Goal: Task Accomplishment & Management: Complete application form

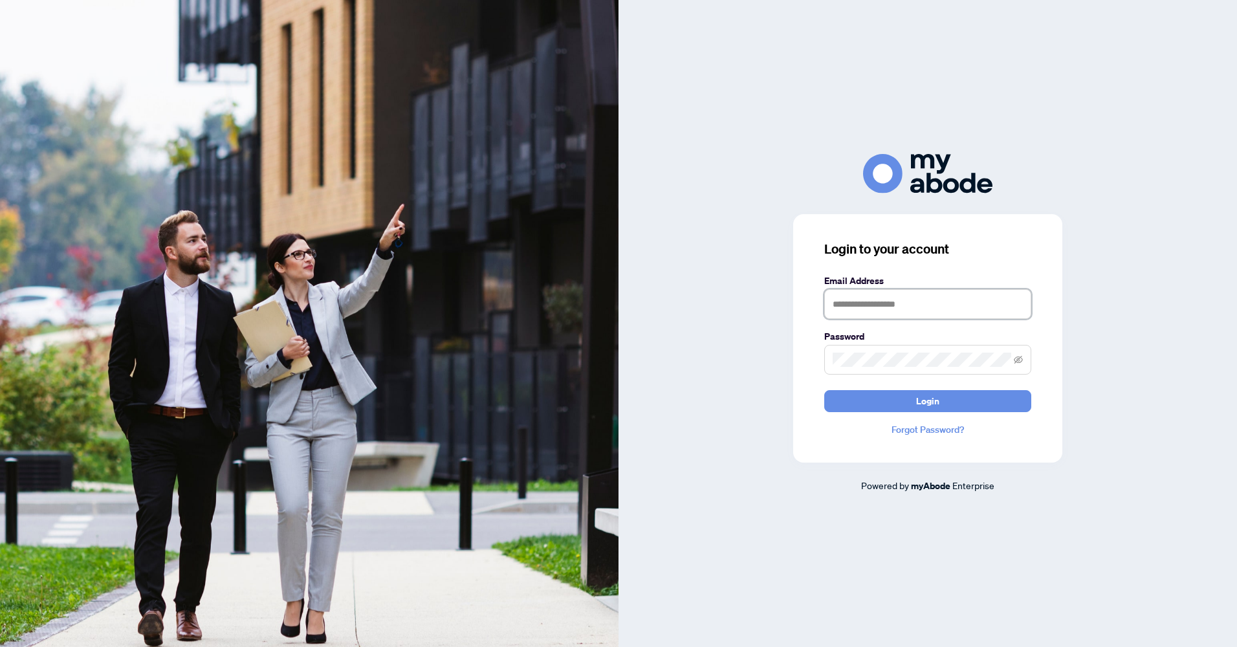
click at [875, 301] on input "text" at bounding box center [927, 304] width 207 height 30
type input "**********"
click at [824, 390] on button "Login" at bounding box center [927, 401] width 207 height 22
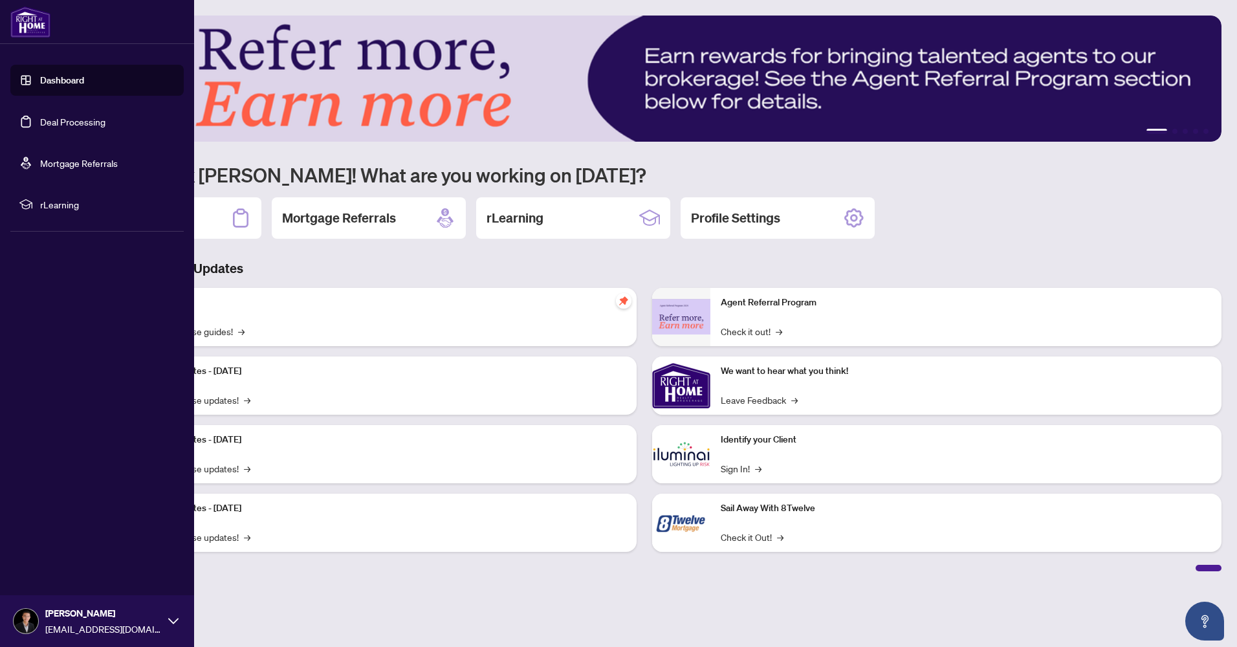
click at [53, 124] on link "Deal Processing" at bounding box center [72, 122] width 65 height 12
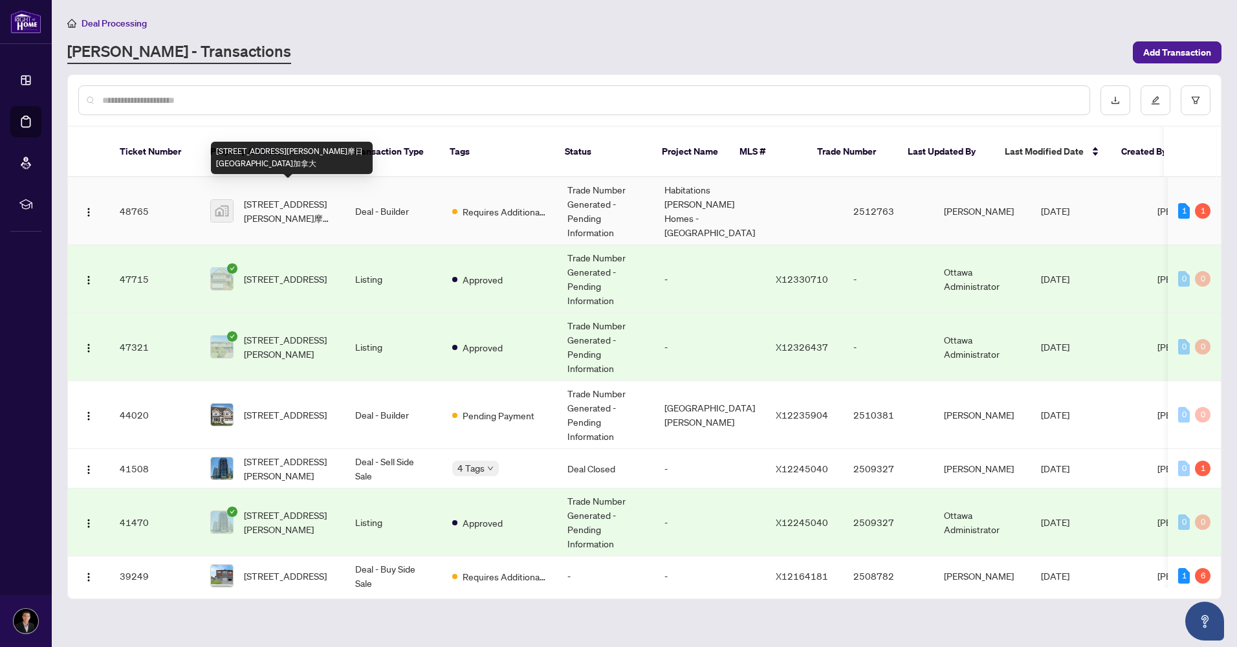
click at [276, 202] on span "[STREET_ADDRESS][PERSON_NAME]摩日[GEOGRAPHIC_DATA]加拿大" at bounding box center [289, 211] width 91 height 28
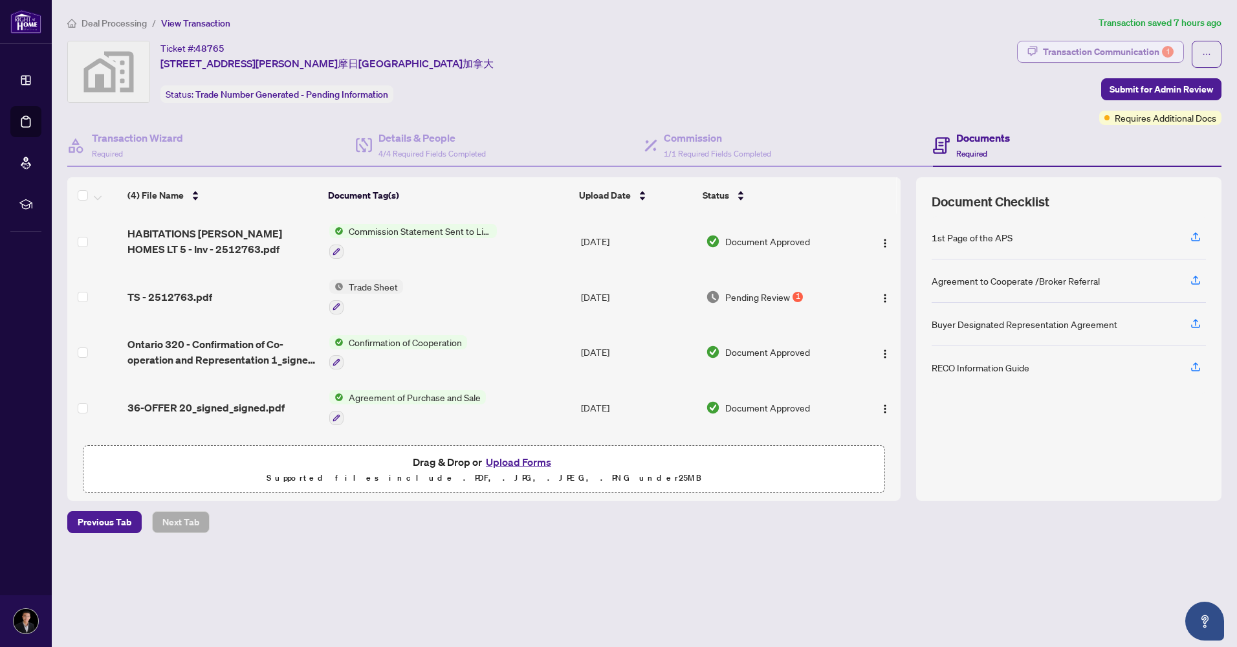
click at [1121, 53] on div "Transaction Communication 1" at bounding box center [1108, 51] width 131 height 21
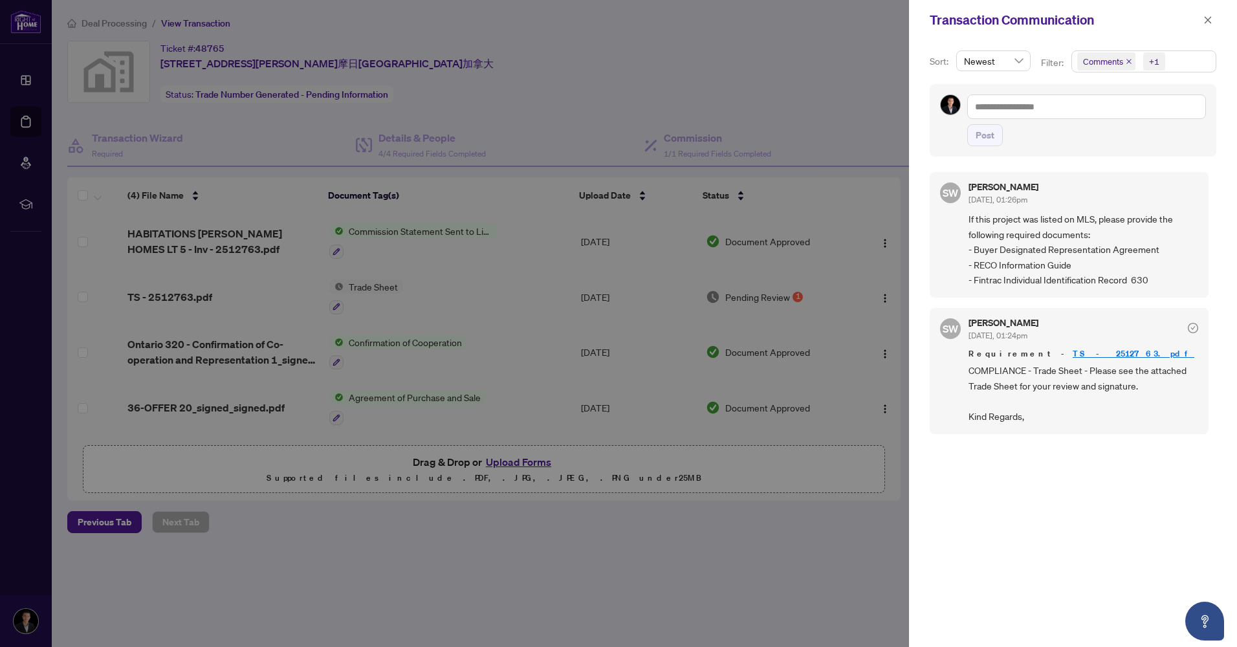
click at [838, 94] on div at bounding box center [618, 323] width 1237 height 647
click at [1209, 19] on icon "close" at bounding box center [1208, 19] width 7 height 7
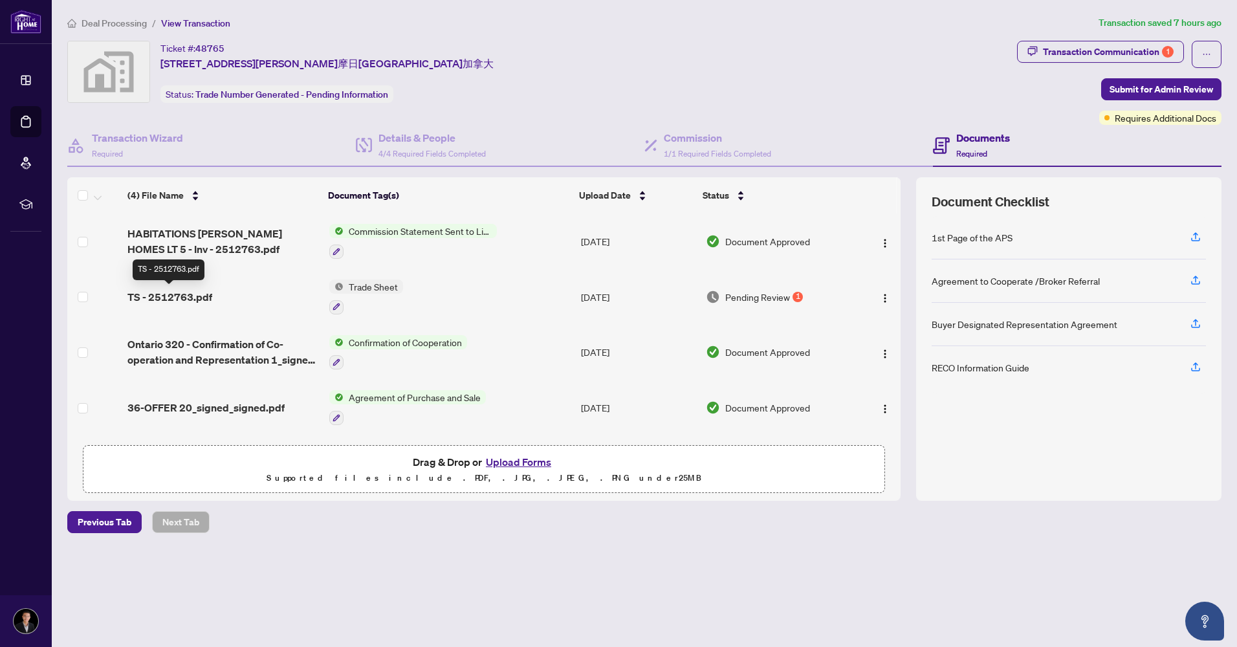
click at [160, 299] on span "TS - 2512763.pdf" at bounding box center [169, 297] width 85 height 16
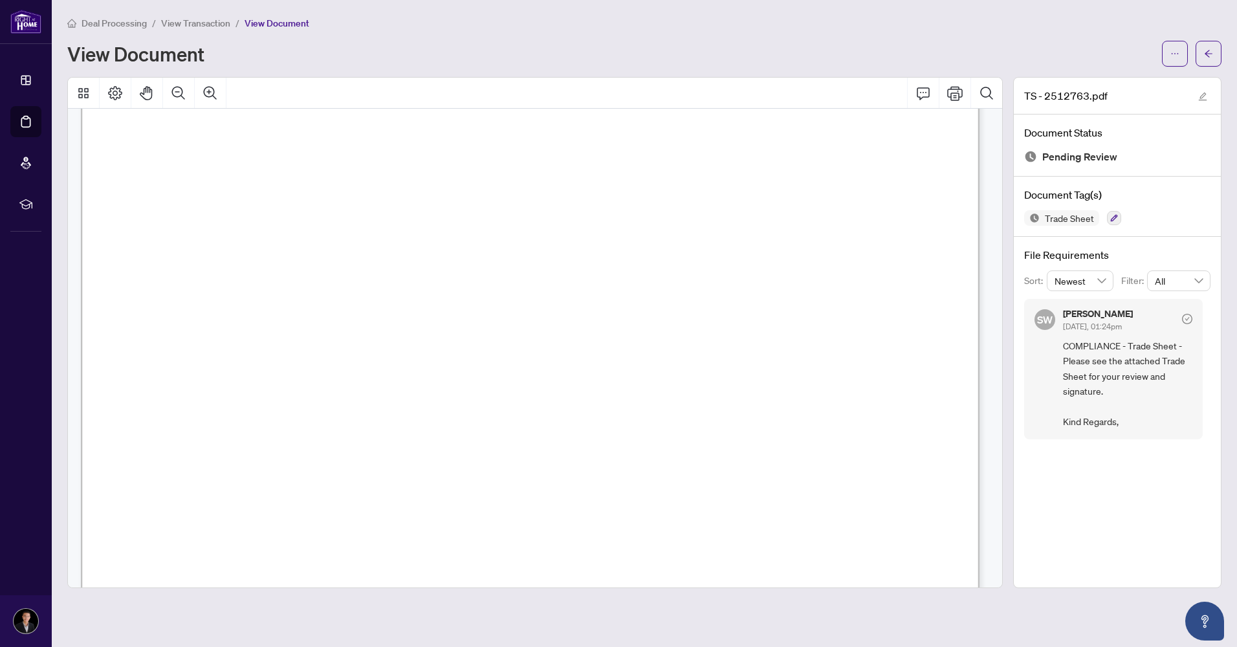
scroll to position [65, 0]
click at [1168, 58] on button "button" at bounding box center [1175, 54] width 26 height 26
click at [1110, 78] on span "Download" at bounding box center [1128, 81] width 98 height 14
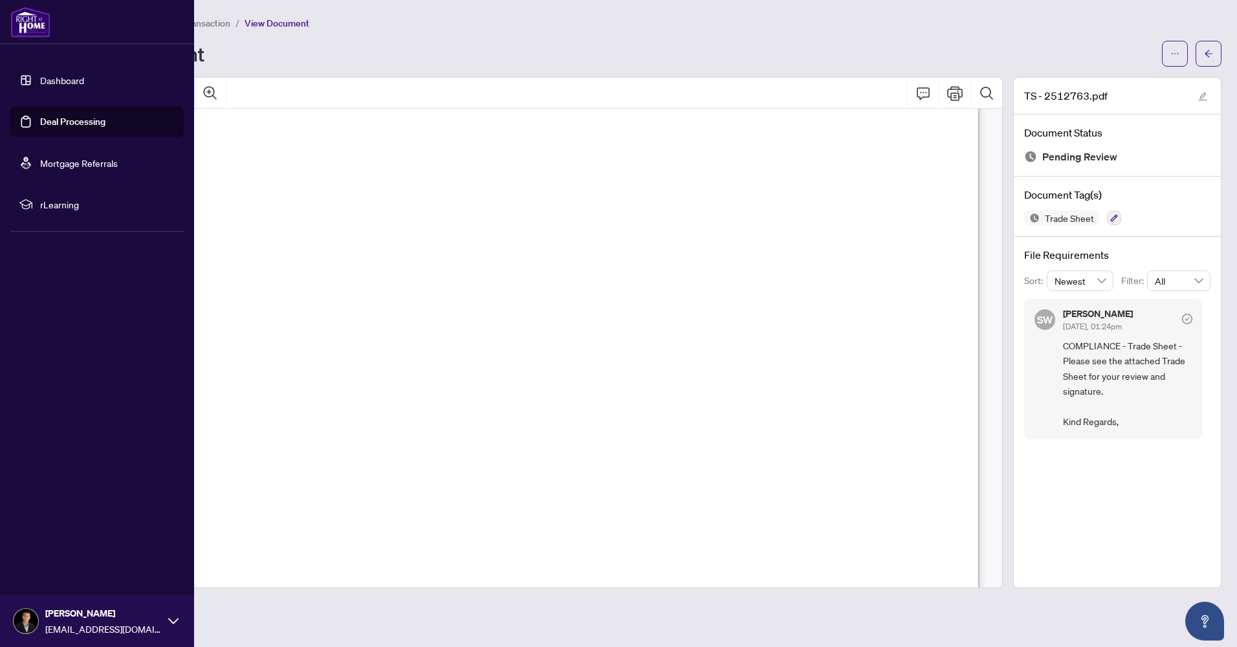
click at [60, 123] on link "Deal Processing" at bounding box center [72, 122] width 65 height 12
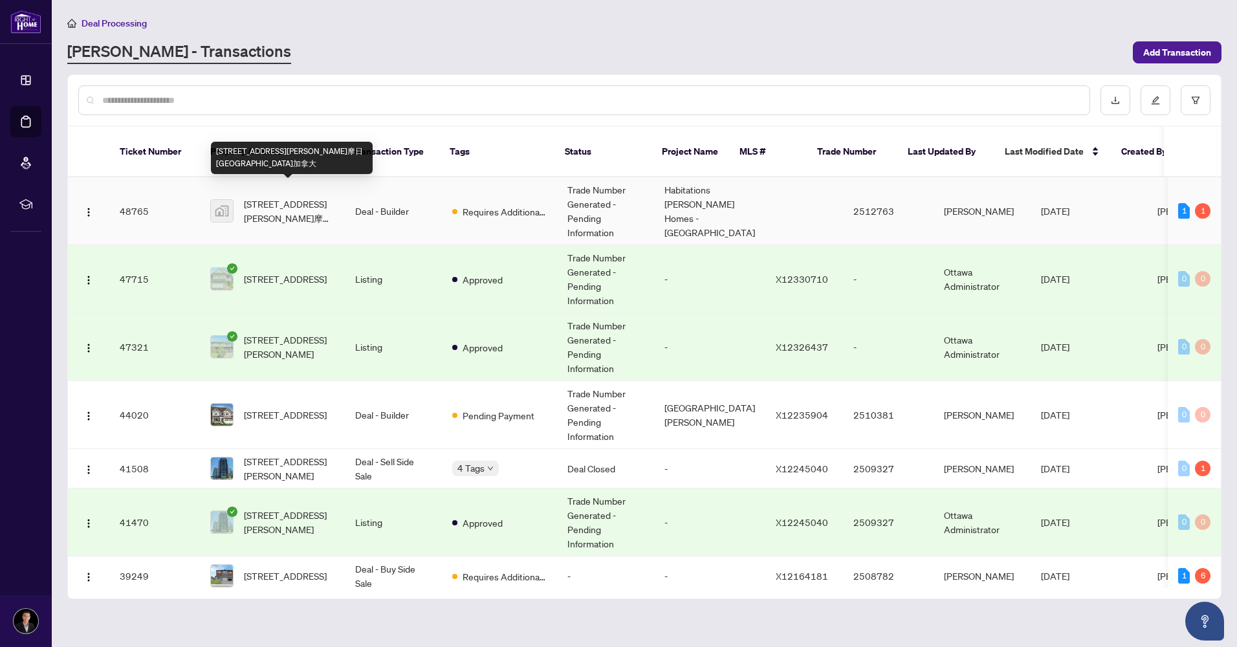
click at [278, 198] on span "[STREET_ADDRESS][PERSON_NAME]摩日[GEOGRAPHIC_DATA]加拿大" at bounding box center [289, 211] width 91 height 28
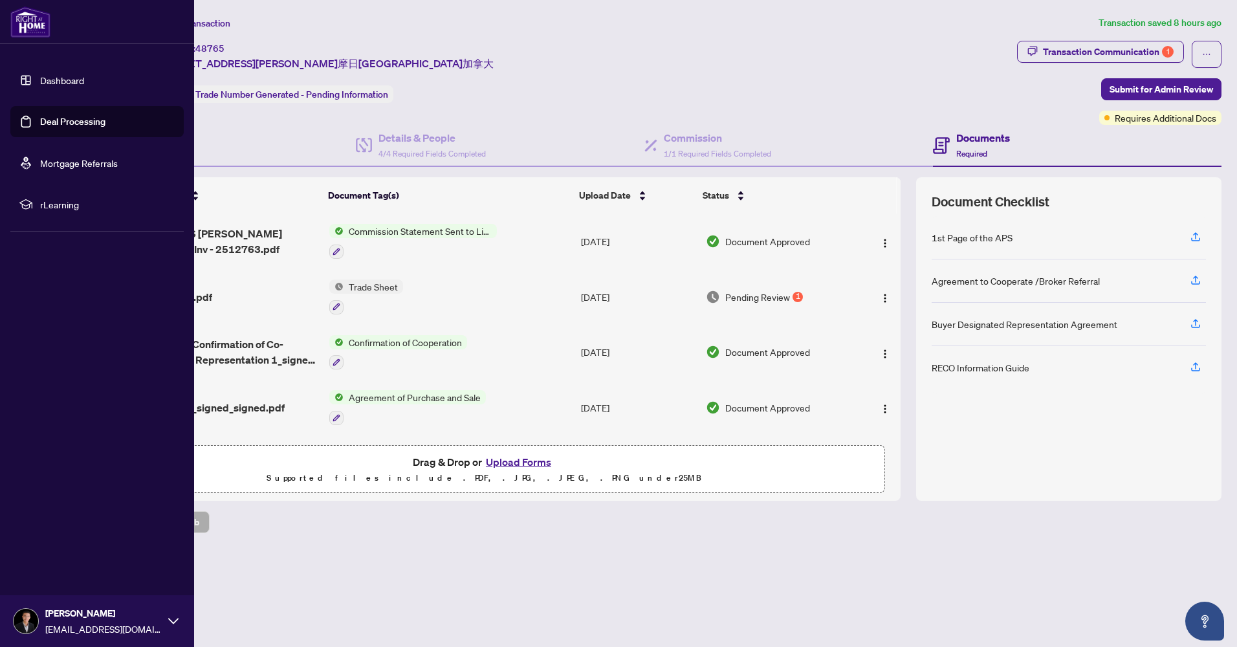
click at [50, 123] on link "Deal Processing" at bounding box center [72, 122] width 65 height 12
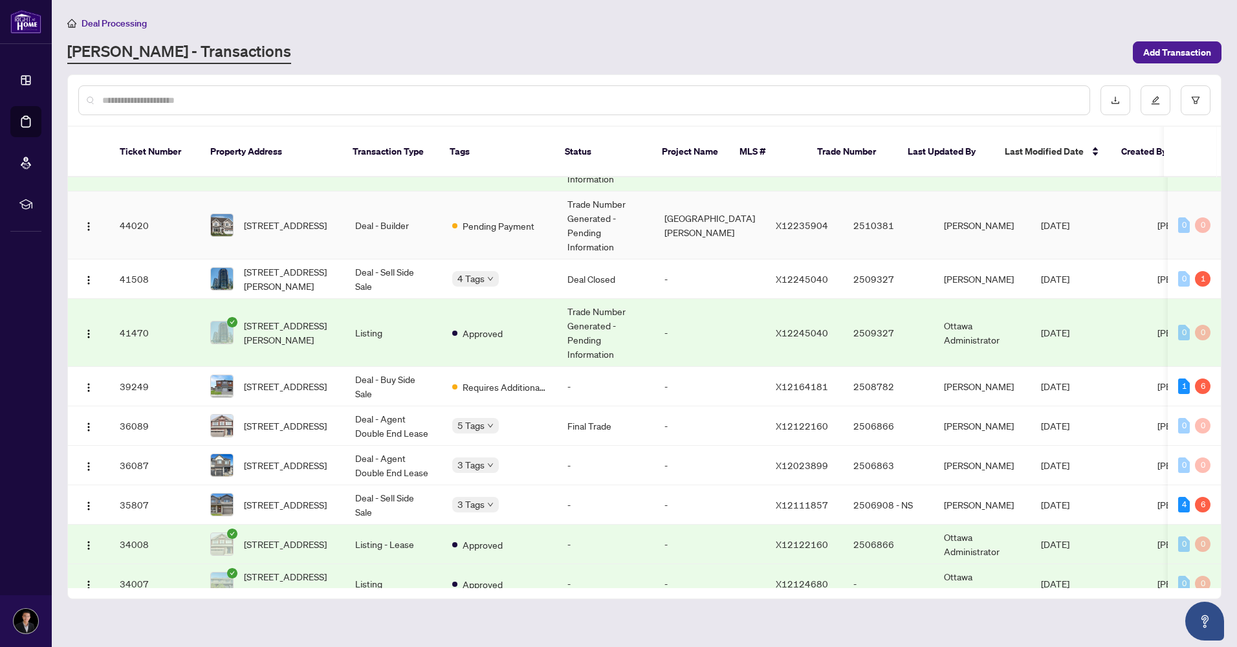
scroll to position [259, 0]
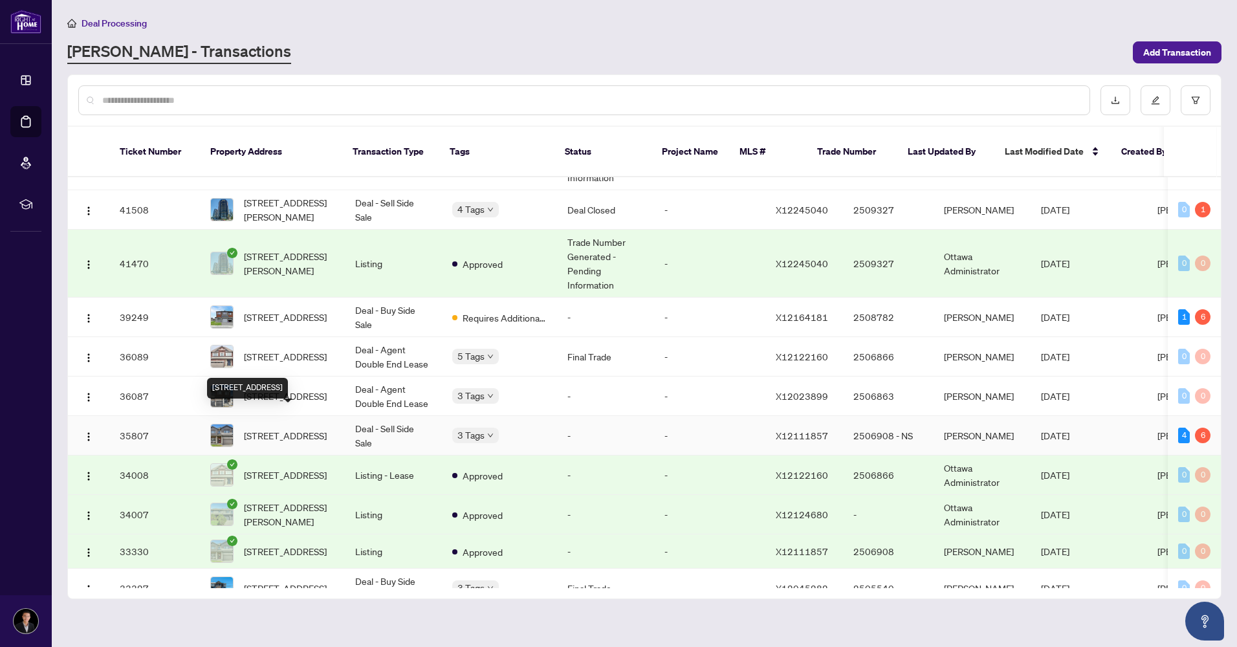
click at [291, 428] on span "[STREET_ADDRESS]" at bounding box center [285, 435] width 83 height 14
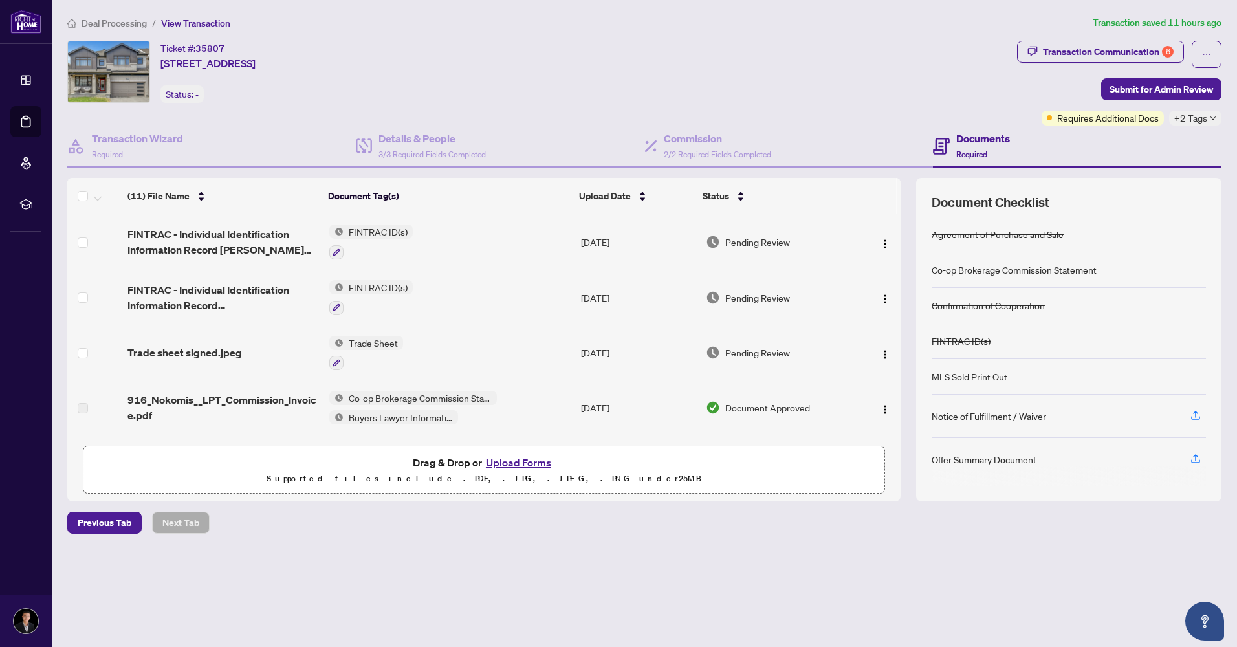
click at [526, 461] on button "Upload Forms" at bounding box center [518, 462] width 73 height 17
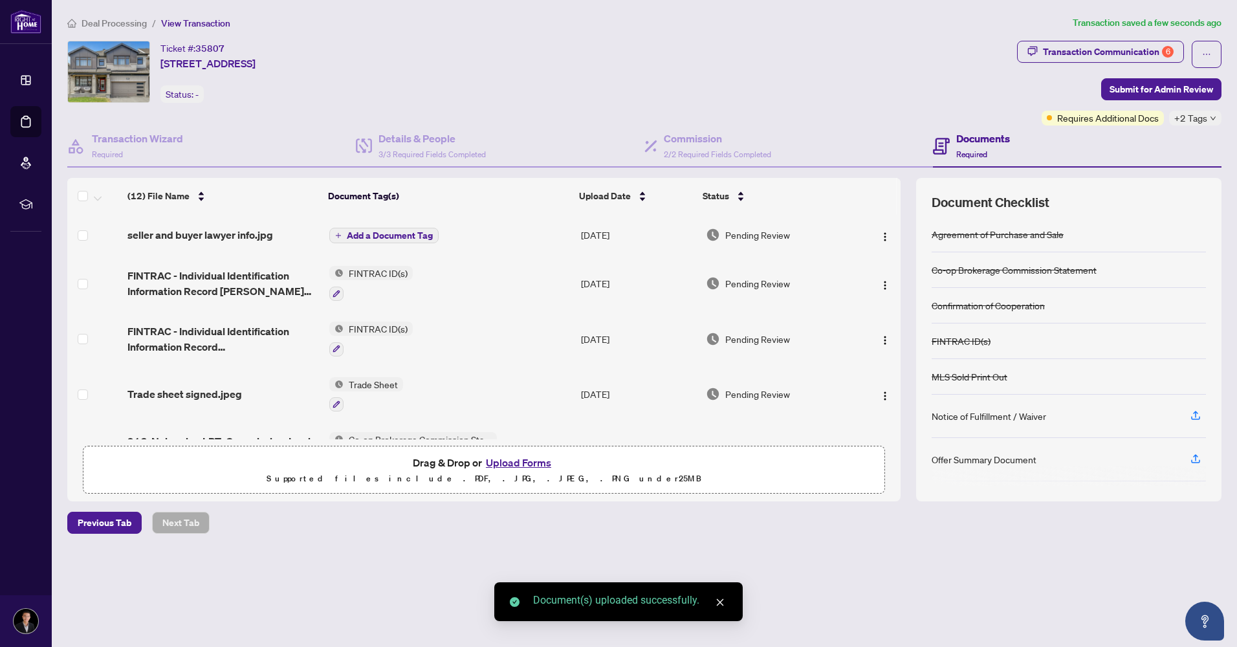
click at [521, 461] on button "Upload Forms" at bounding box center [518, 462] width 73 height 17
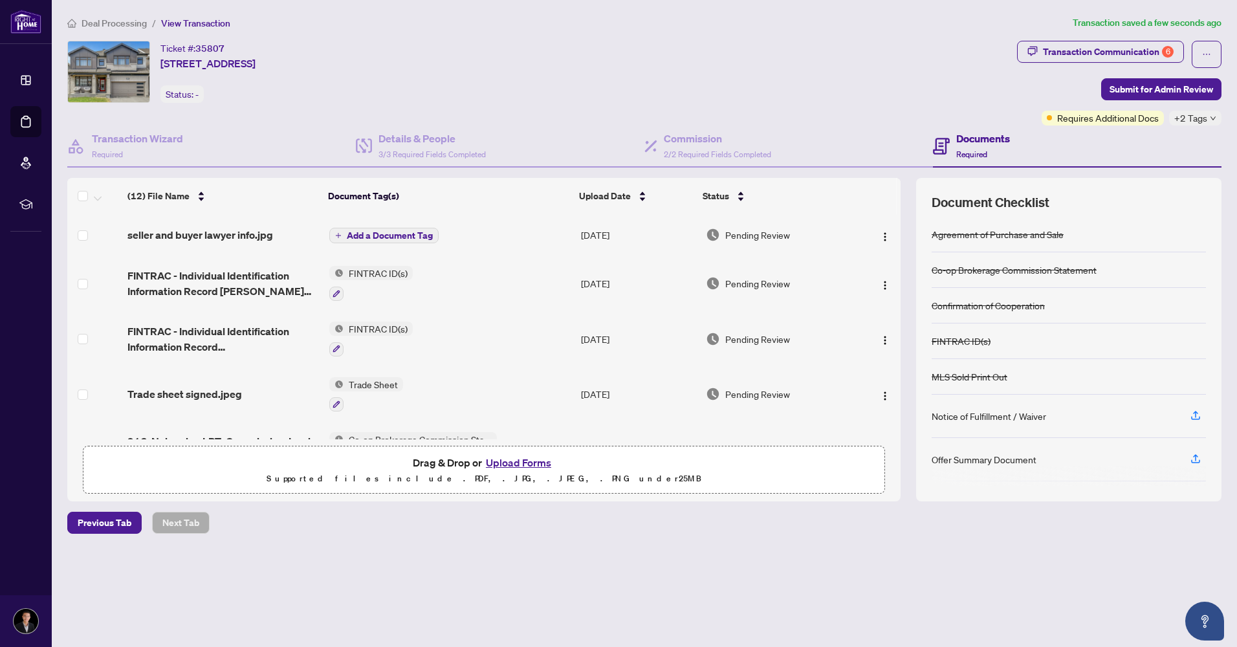
click at [388, 235] on span "Add a Document Tag" at bounding box center [390, 235] width 86 height 9
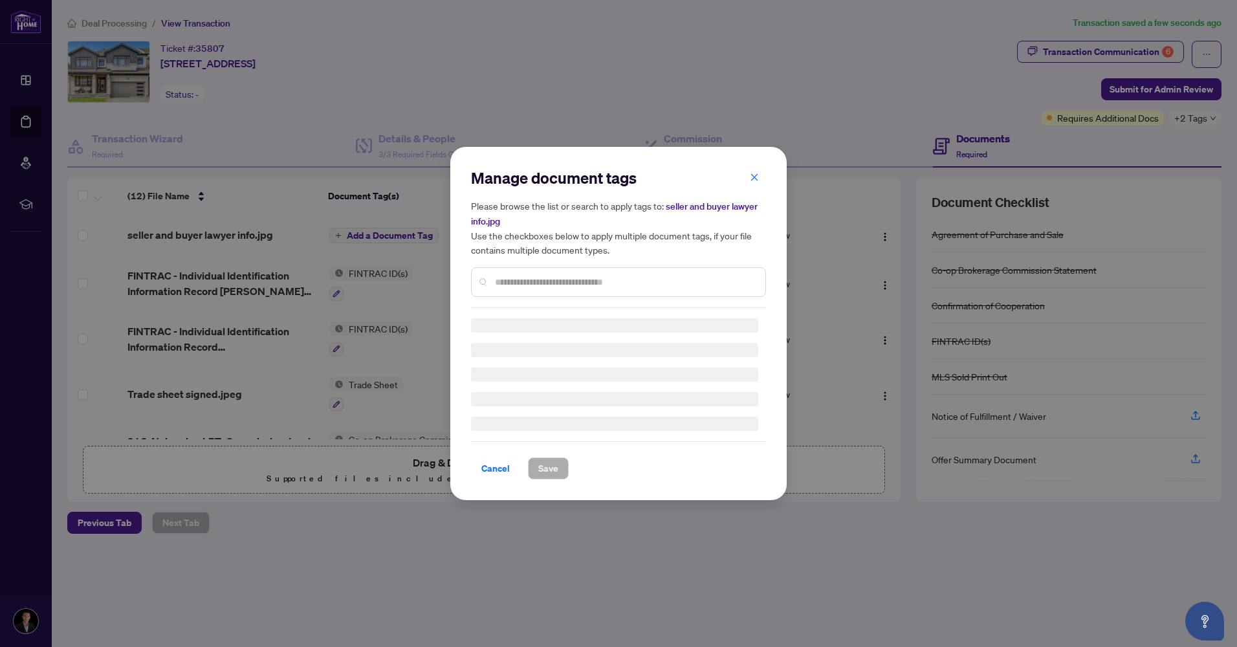
click at [526, 285] on div "Manage document tags Please browse the list or search to apply tags to: seller …" at bounding box center [618, 324] width 295 height 312
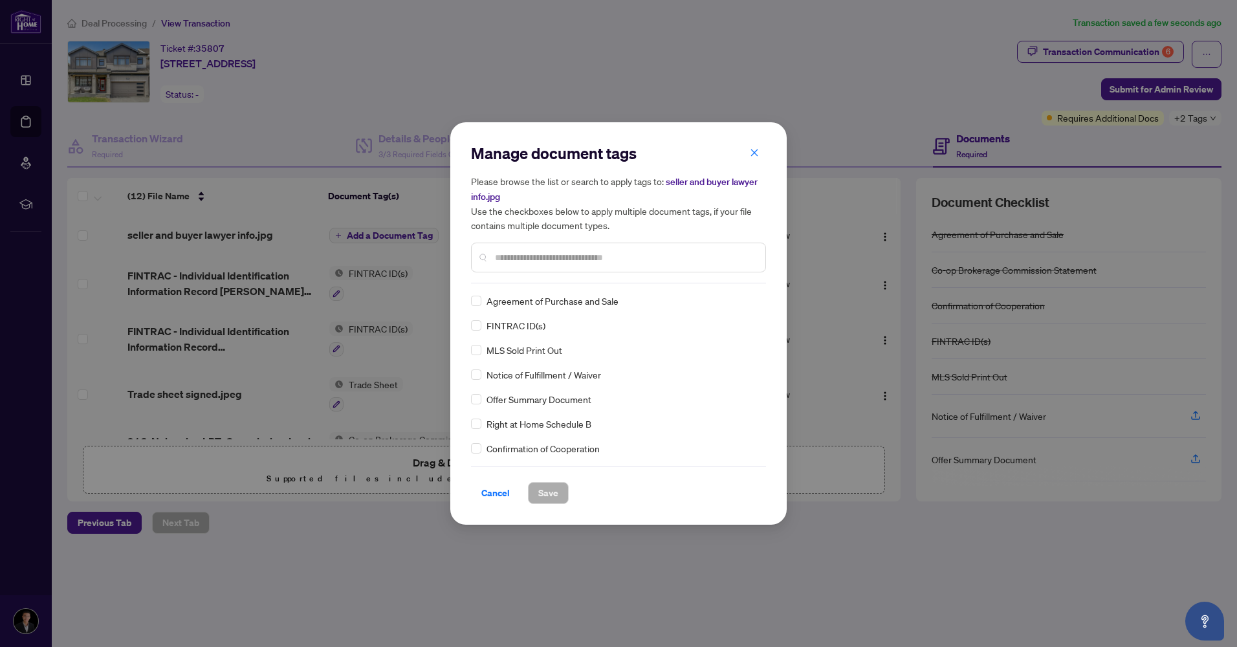
click at [529, 259] on input "text" at bounding box center [625, 257] width 260 height 14
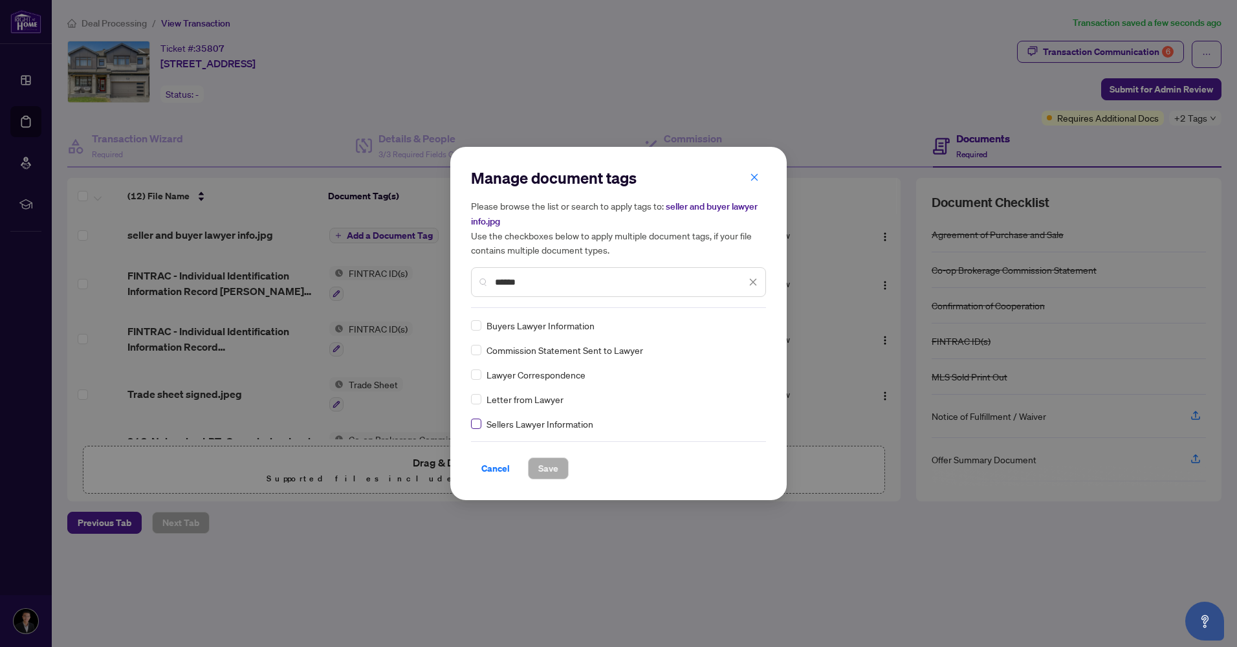
type input "******"
click at [549, 470] on span "Save" at bounding box center [548, 468] width 20 height 21
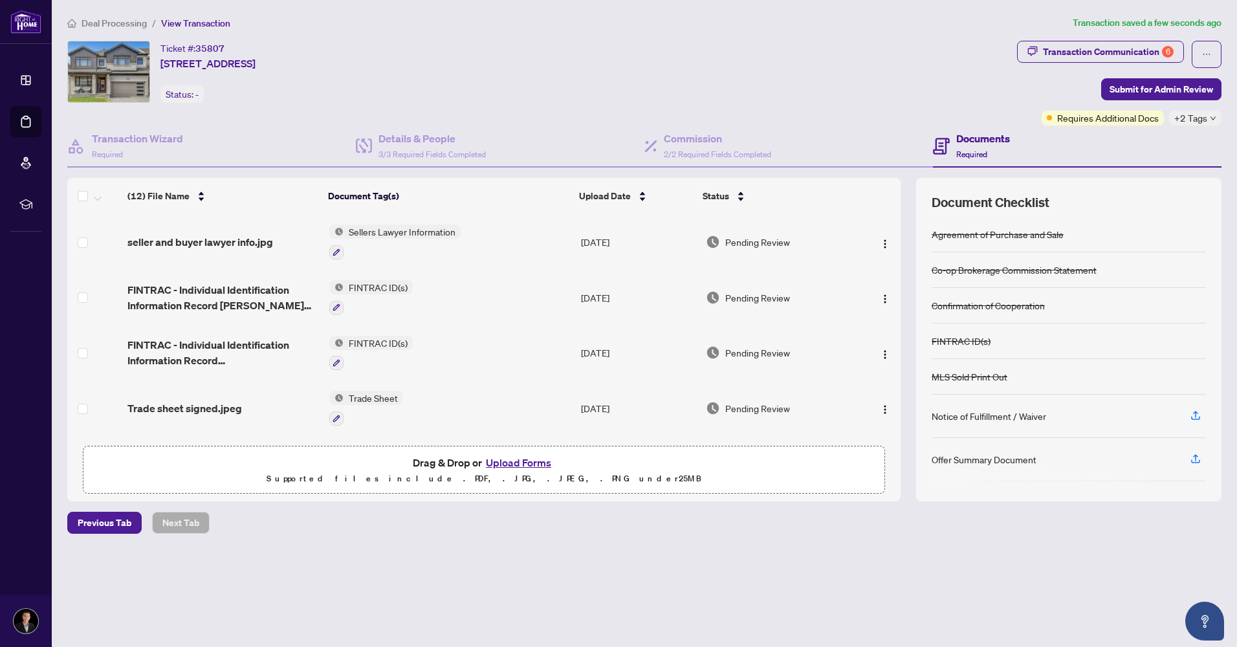
click at [531, 459] on button "Upload Forms" at bounding box center [518, 462] width 73 height 17
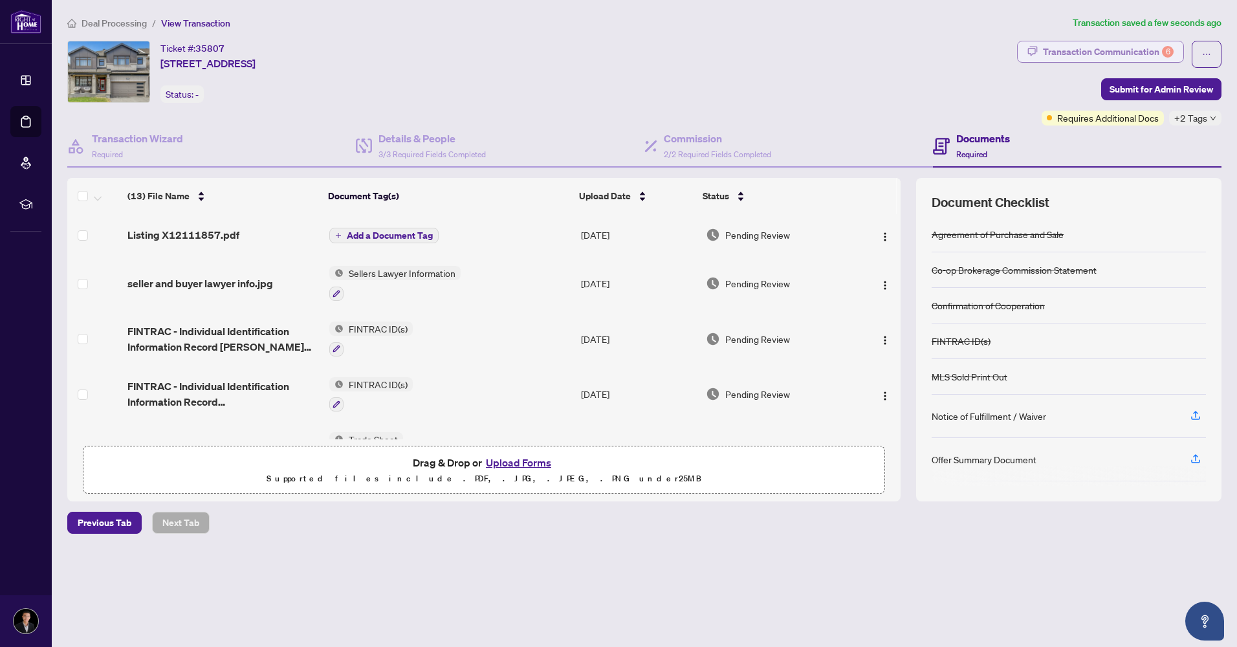
click at [1101, 53] on div "Transaction Communication 6" at bounding box center [1108, 51] width 131 height 21
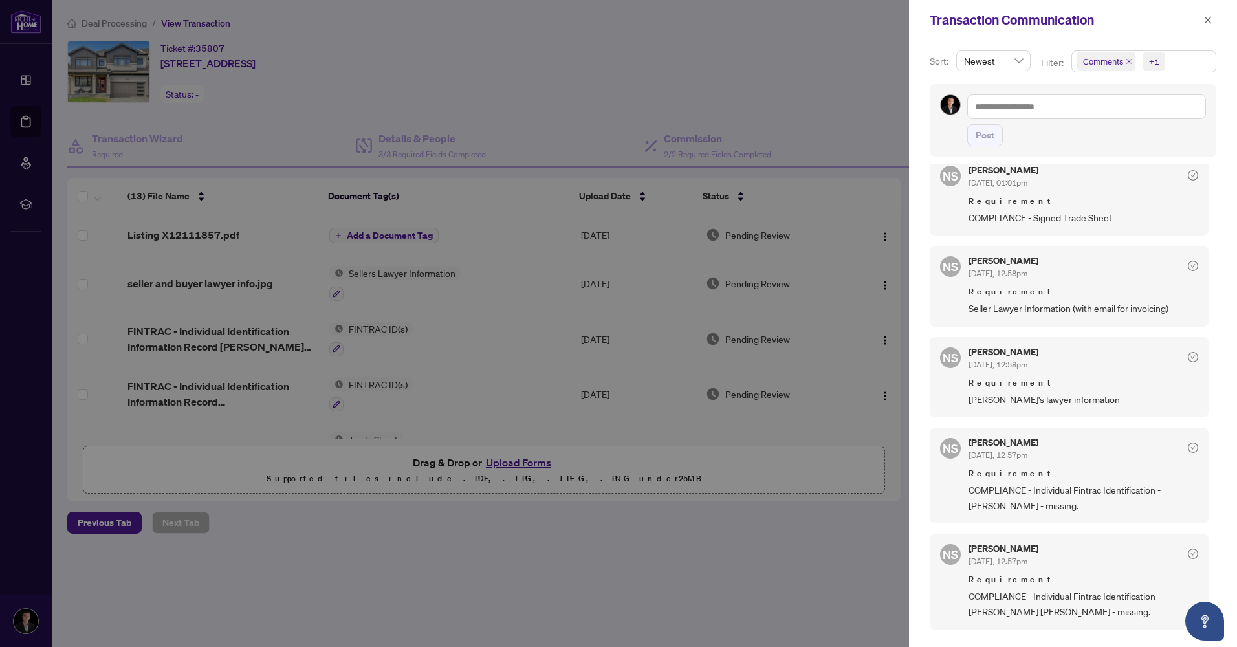
scroll to position [388, 0]
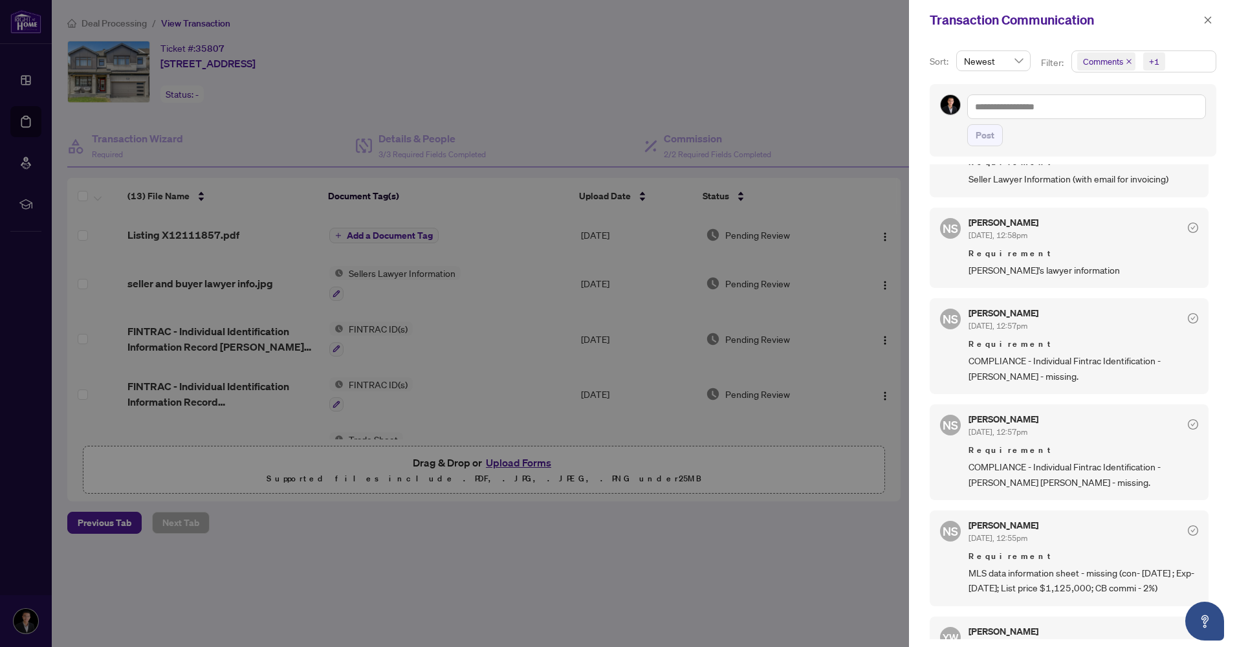
click at [523, 459] on div at bounding box center [618, 323] width 1237 height 647
click at [522, 459] on div at bounding box center [618, 323] width 1237 height 647
click at [1212, 23] on icon "close" at bounding box center [1207, 20] width 9 height 9
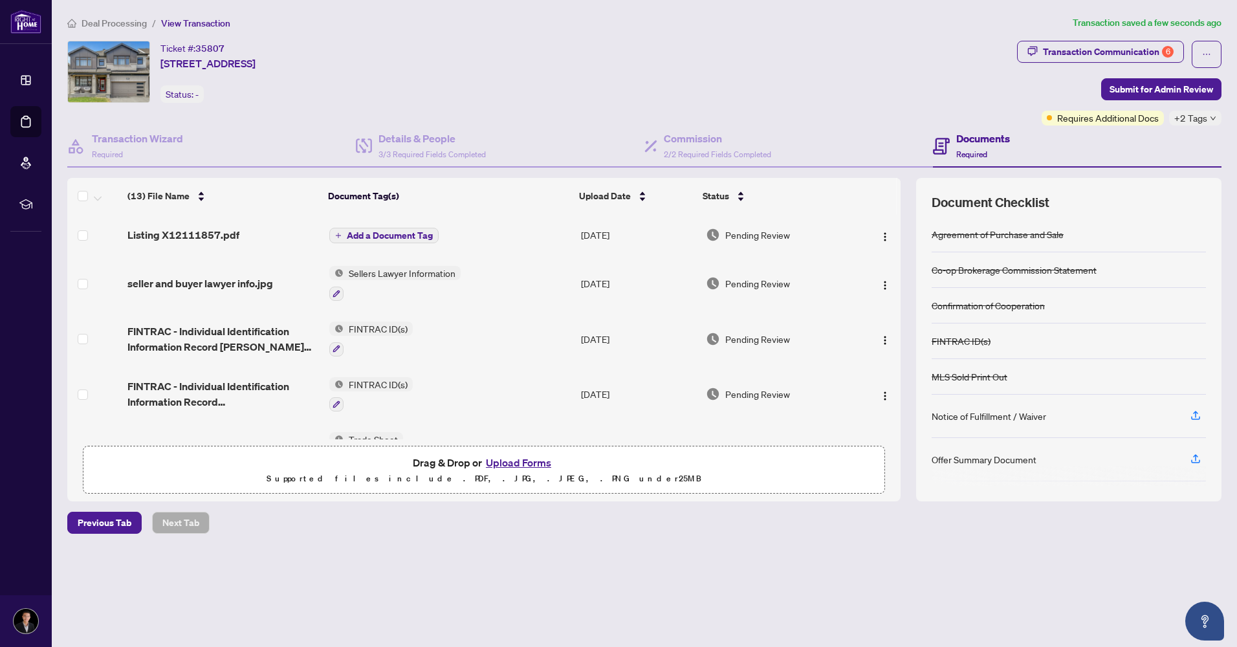
click at [507, 463] on button "Upload Forms" at bounding box center [518, 462] width 73 height 17
click at [396, 234] on span "Add a Document Tag" at bounding box center [390, 235] width 86 height 9
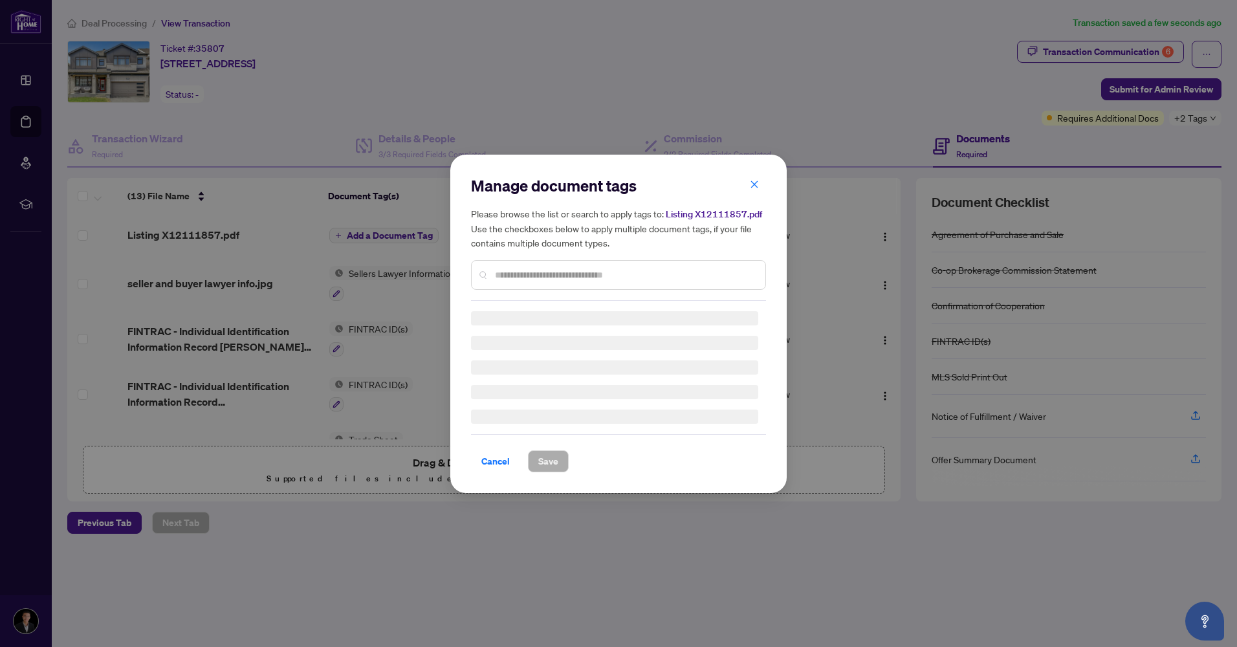
click at [519, 270] on div "Manage document tags Please browse the list or search to apply tags to: Listing…" at bounding box center [618, 238] width 295 height 126
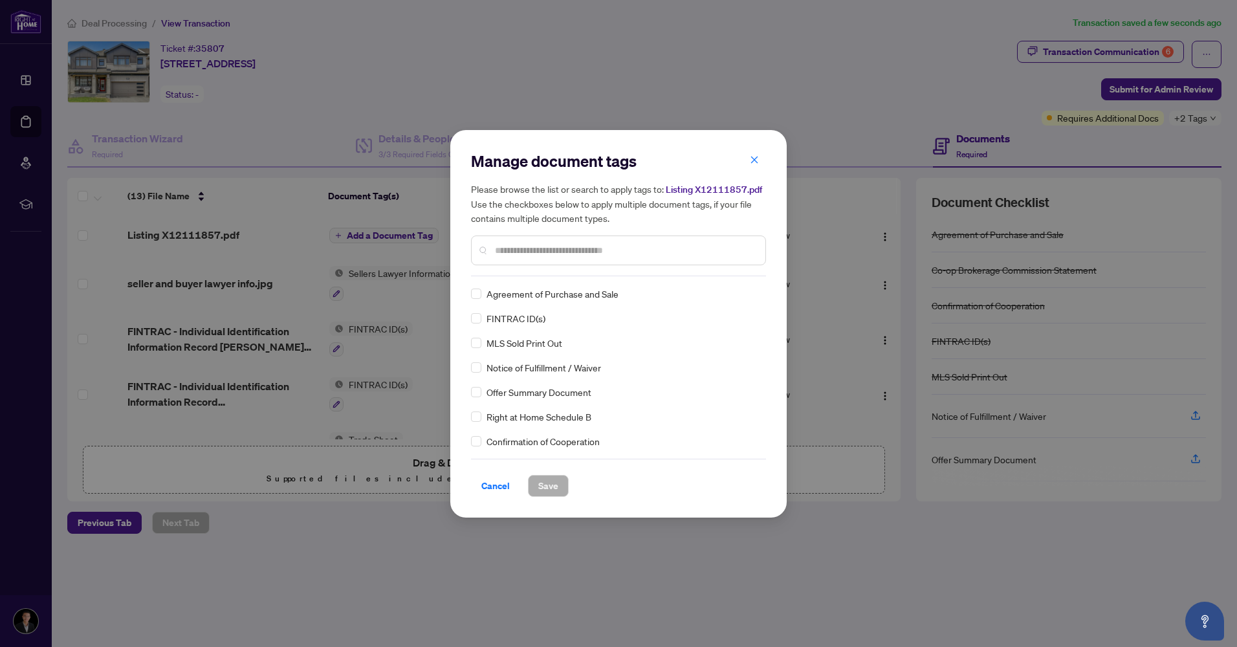
click at [521, 250] on input "text" at bounding box center [625, 250] width 260 height 14
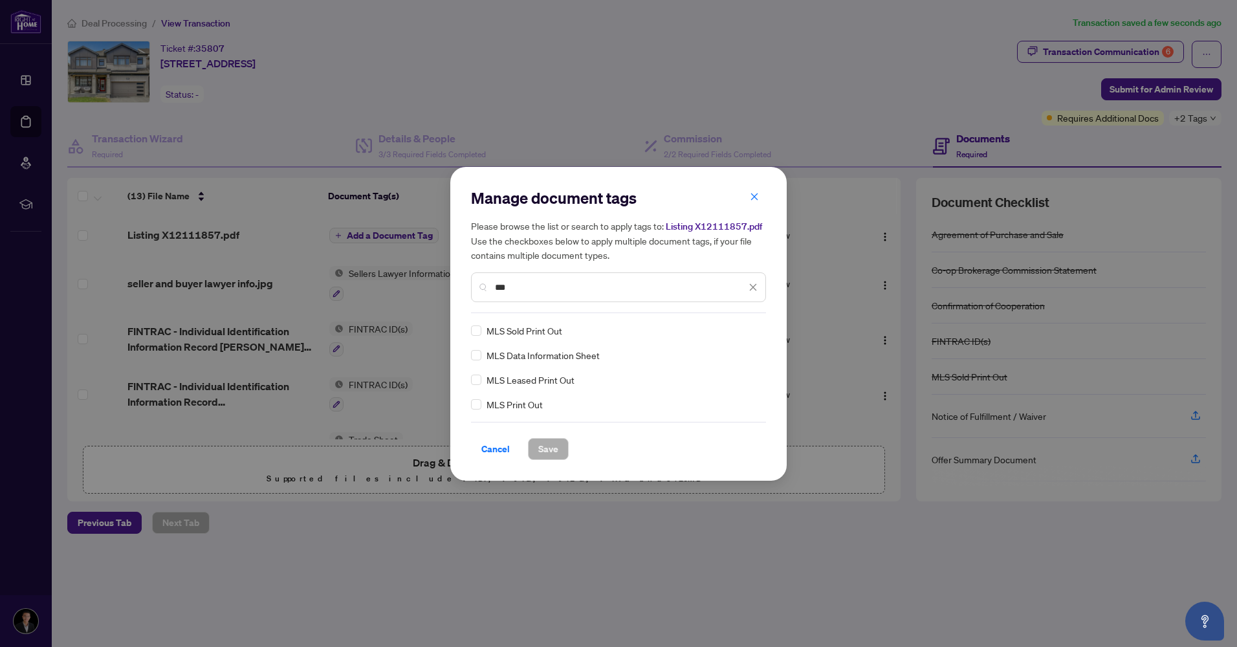
type input "***"
click at [547, 444] on span "Save" at bounding box center [548, 449] width 20 height 21
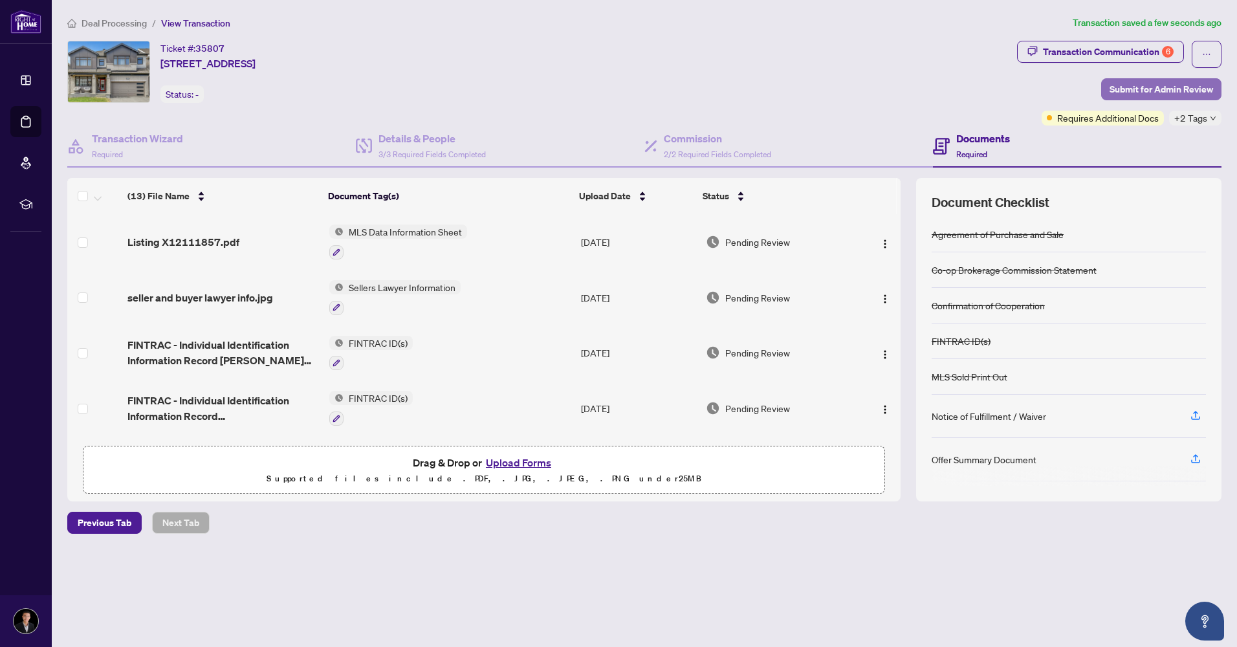
click at [1161, 91] on span "Submit for Admin Review" at bounding box center [1161, 89] width 104 height 21
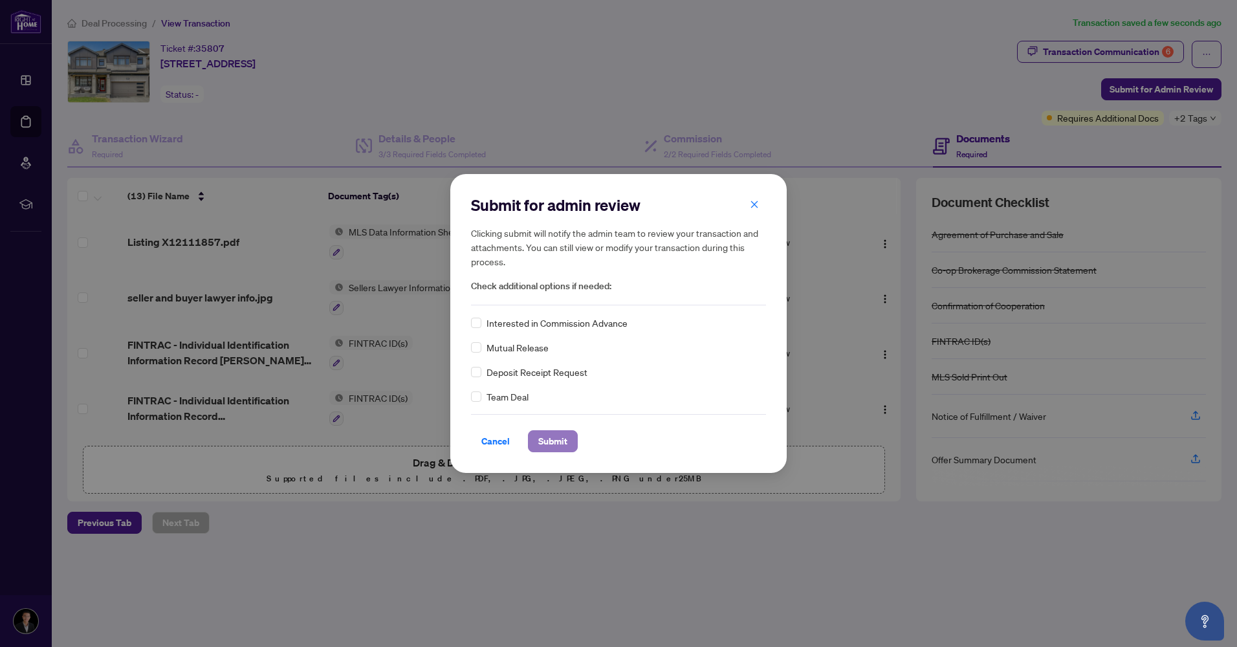
click at [545, 434] on span "Submit" at bounding box center [552, 441] width 29 height 21
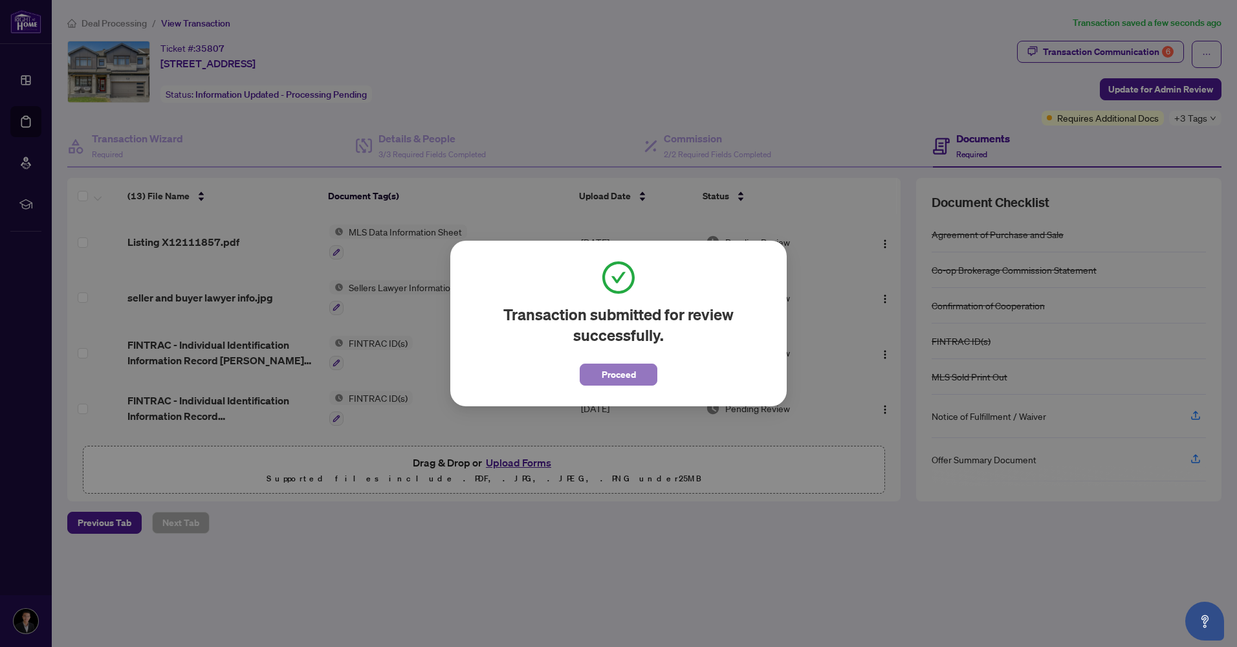
click at [620, 372] on span "Proceed" at bounding box center [619, 374] width 34 height 21
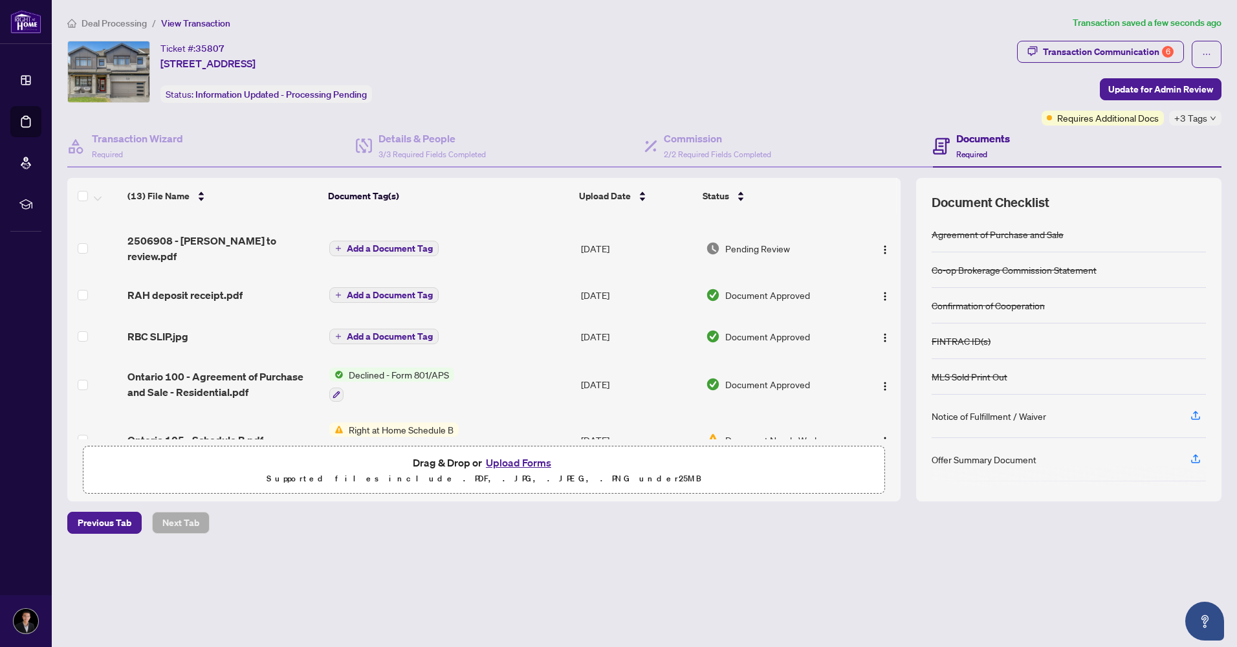
scroll to position [454, 0]
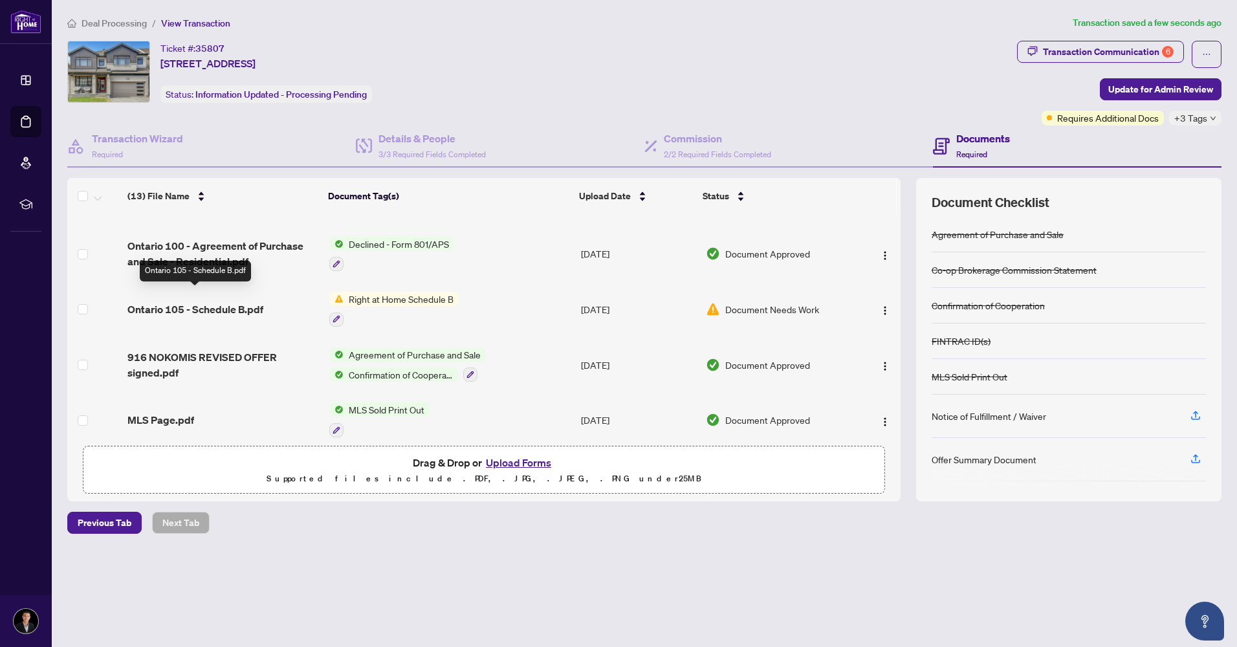
click at [217, 301] on span "Ontario 105 - Schedule B.pdf" at bounding box center [195, 309] width 136 height 16
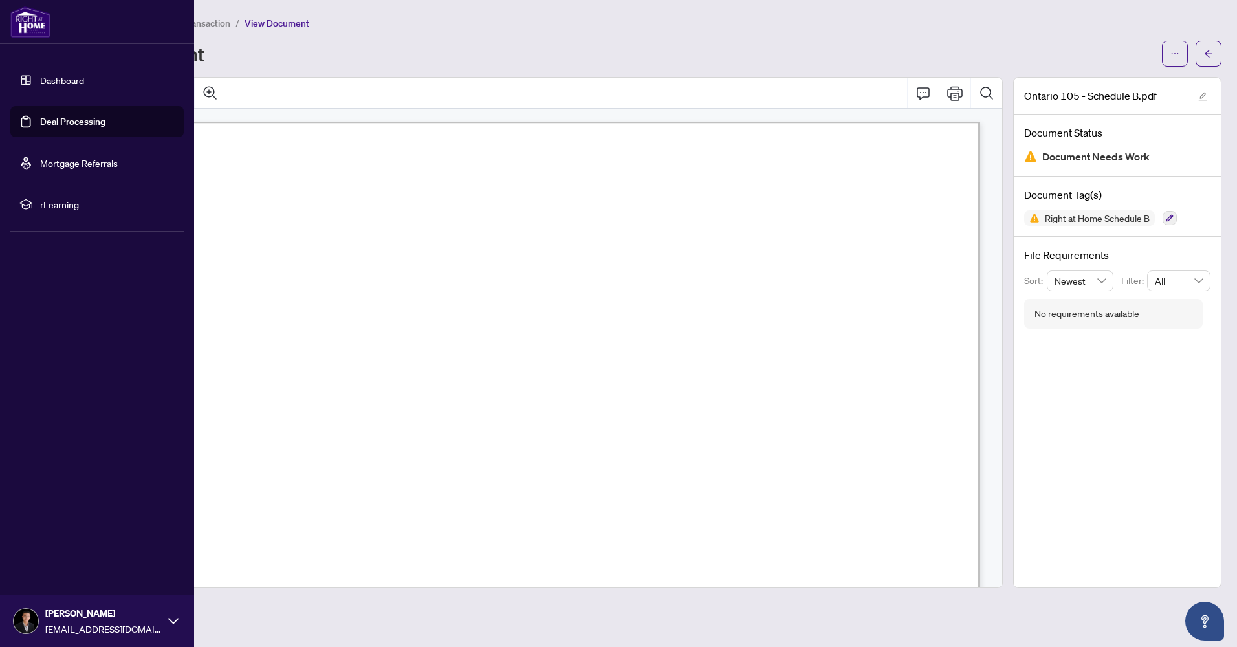
click at [57, 118] on link "Deal Processing" at bounding box center [72, 122] width 65 height 12
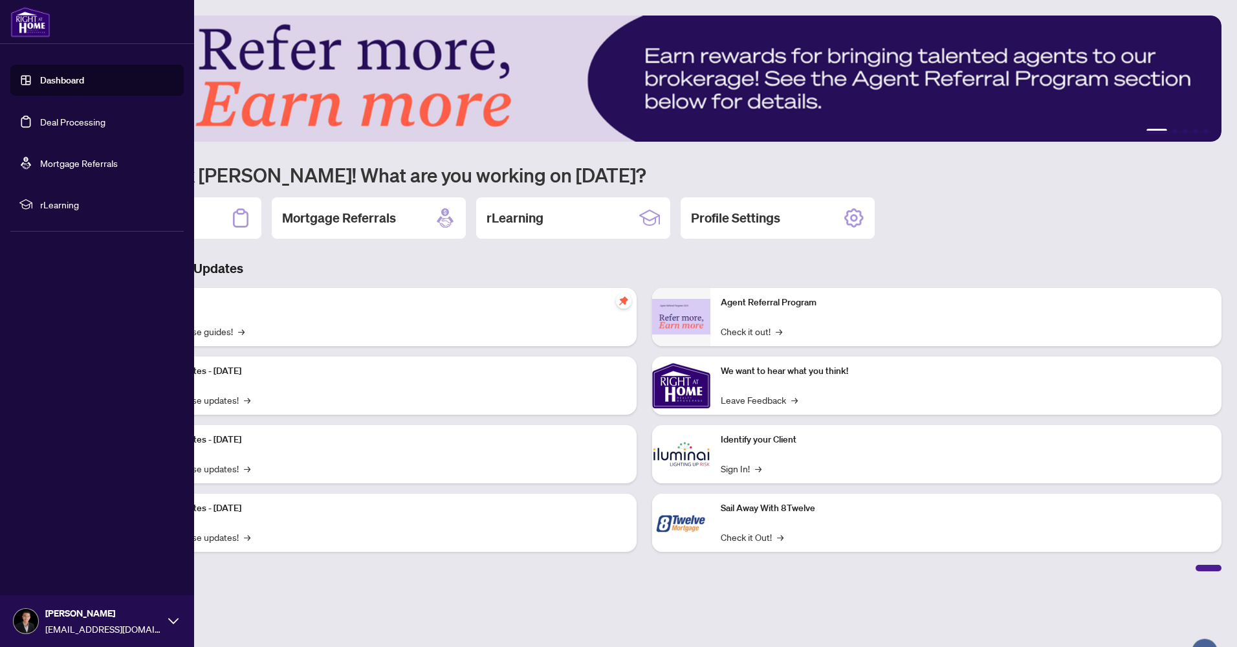
click at [71, 122] on link "Deal Processing" at bounding box center [72, 122] width 65 height 12
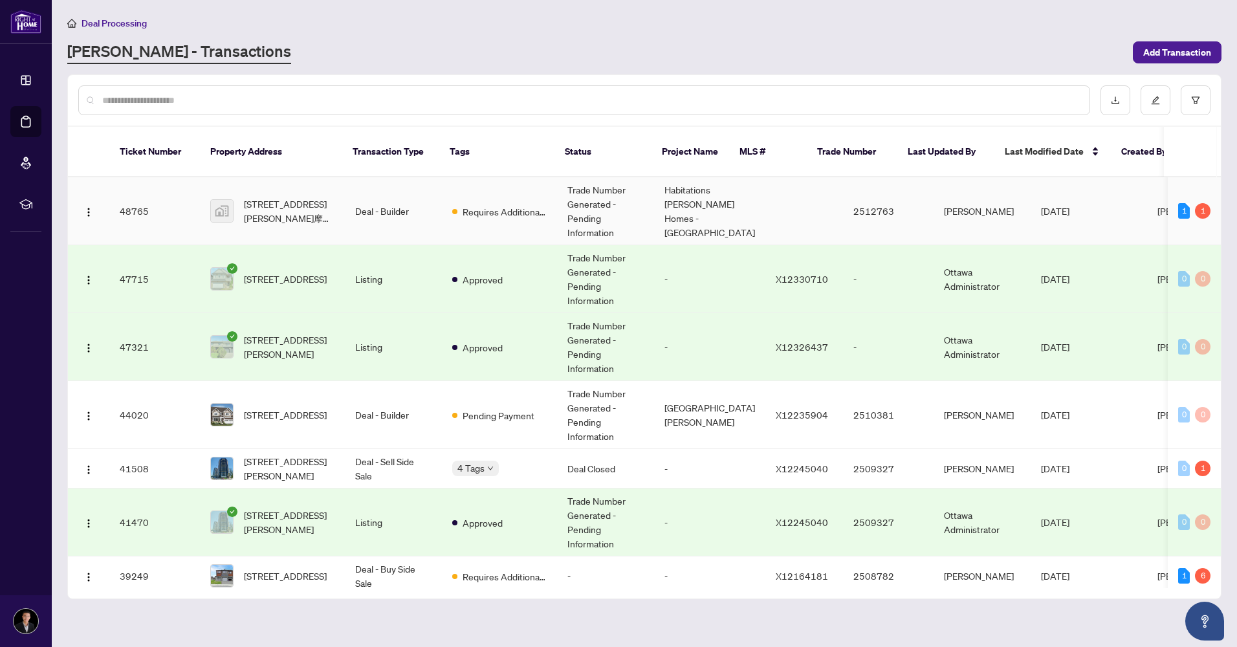
click at [357, 196] on td "Deal - Builder" at bounding box center [393, 211] width 97 height 68
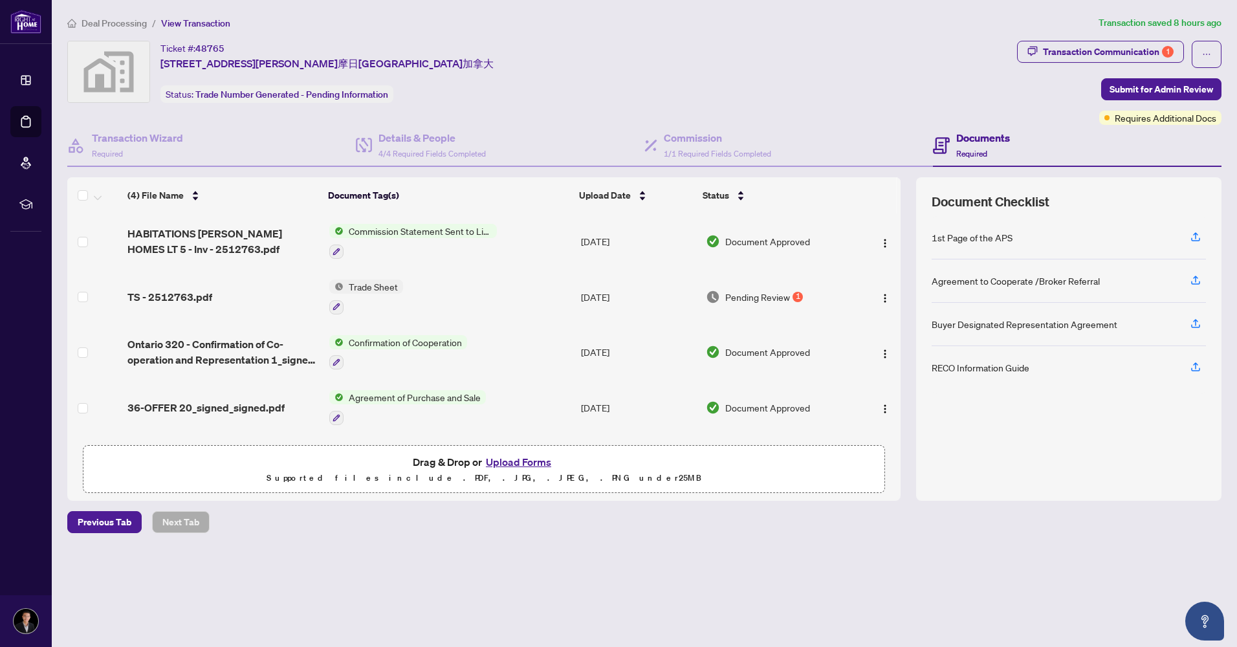
scroll to position [1, 0]
click at [531, 461] on button "Upload Forms" at bounding box center [518, 461] width 73 height 17
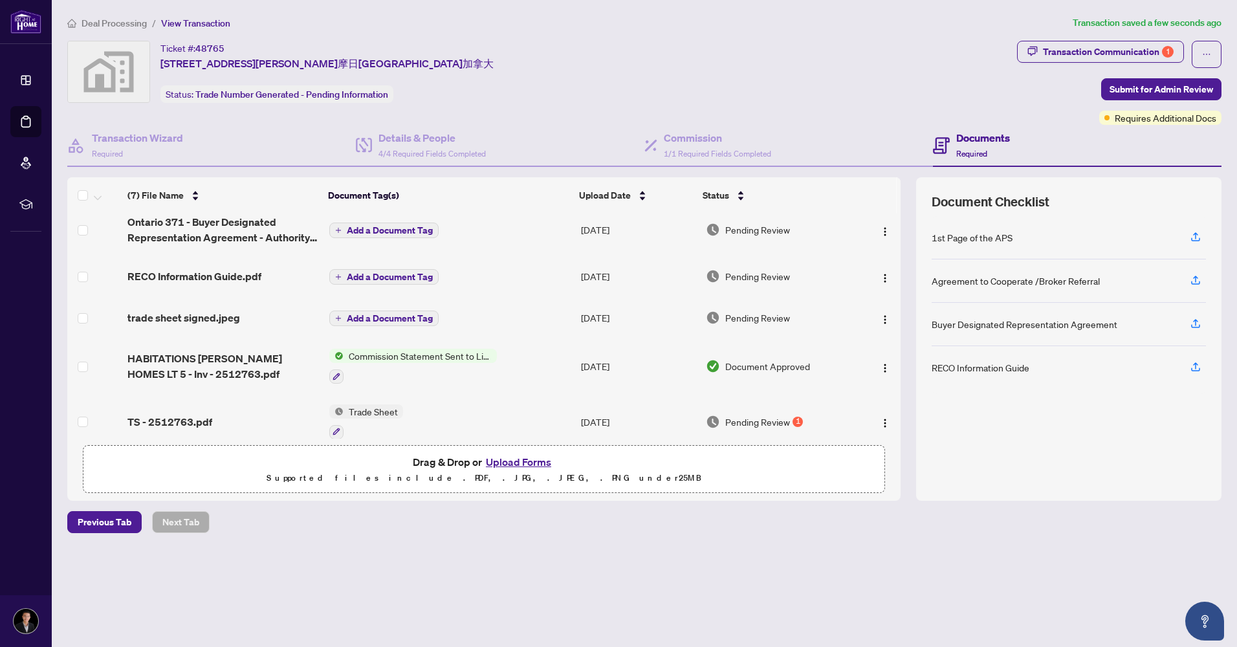
scroll to position [0, 0]
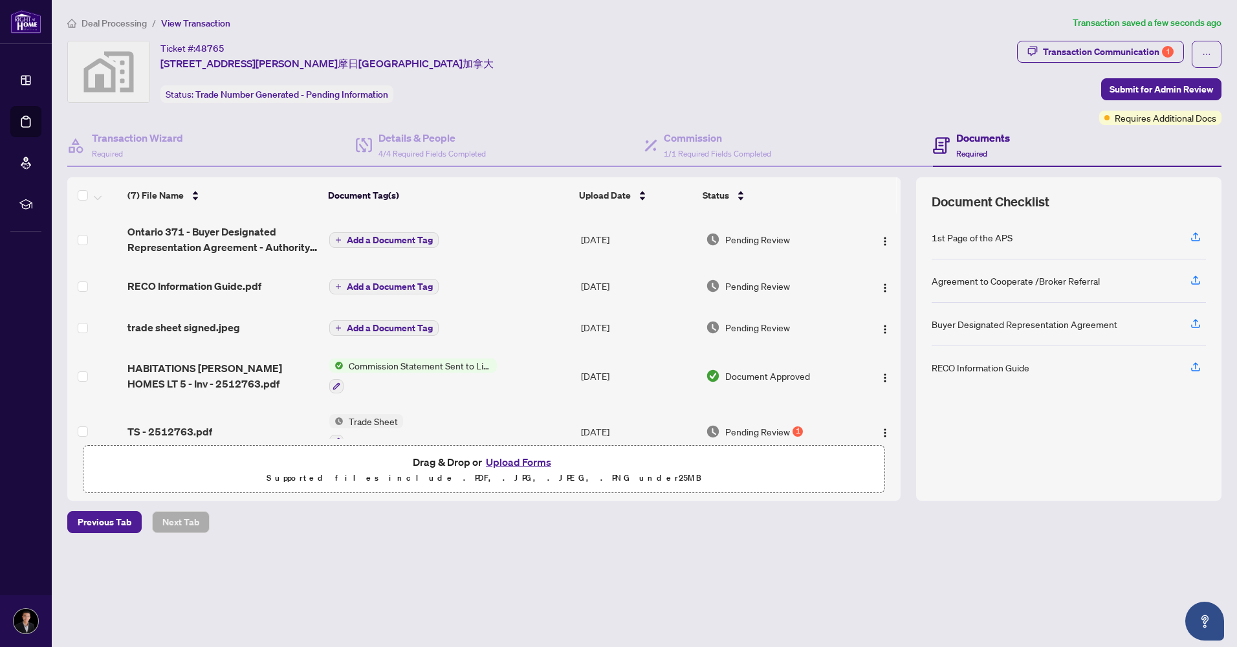
click at [365, 238] on span "Add a Document Tag" at bounding box center [390, 239] width 86 height 9
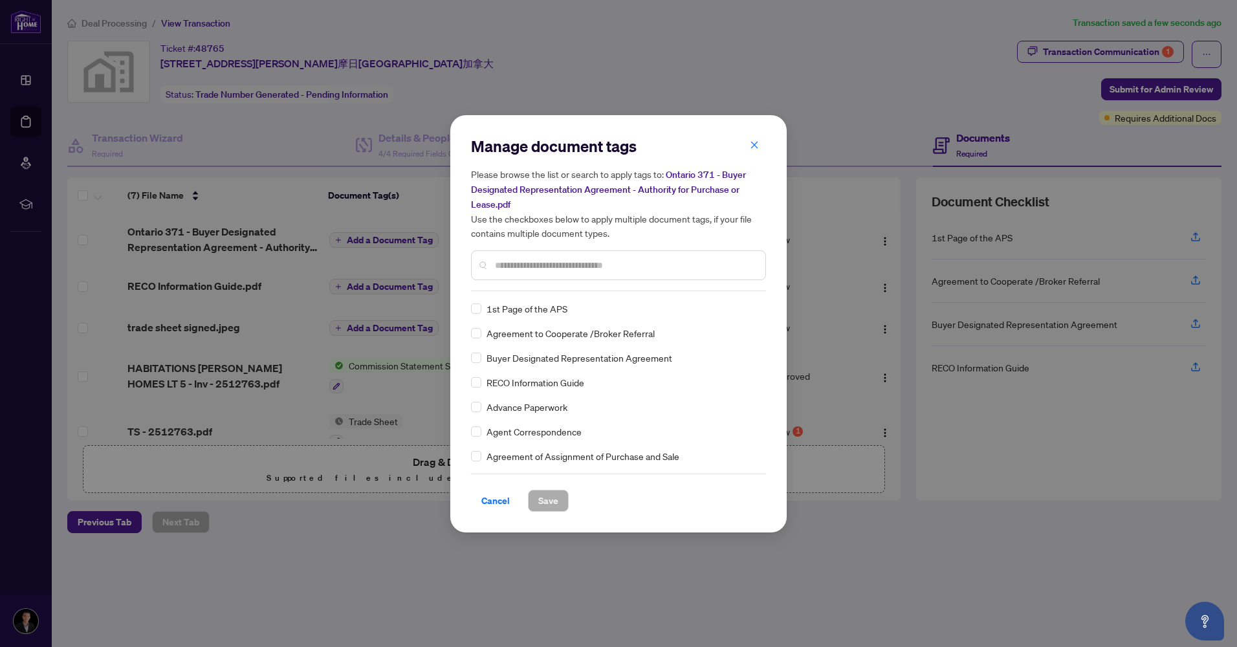
click at [504, 265] on input "text" at bounding box center [625, 265] width 260 height 14
click at [1032, 307] on div "Manage document tags Please browse the list or search to apply tags to: Ontario…" at bounding box center [618, 323] width 1237 height 647
click at [753, 151] on span "button" at bounding box center [754, 145] width 9 height 21
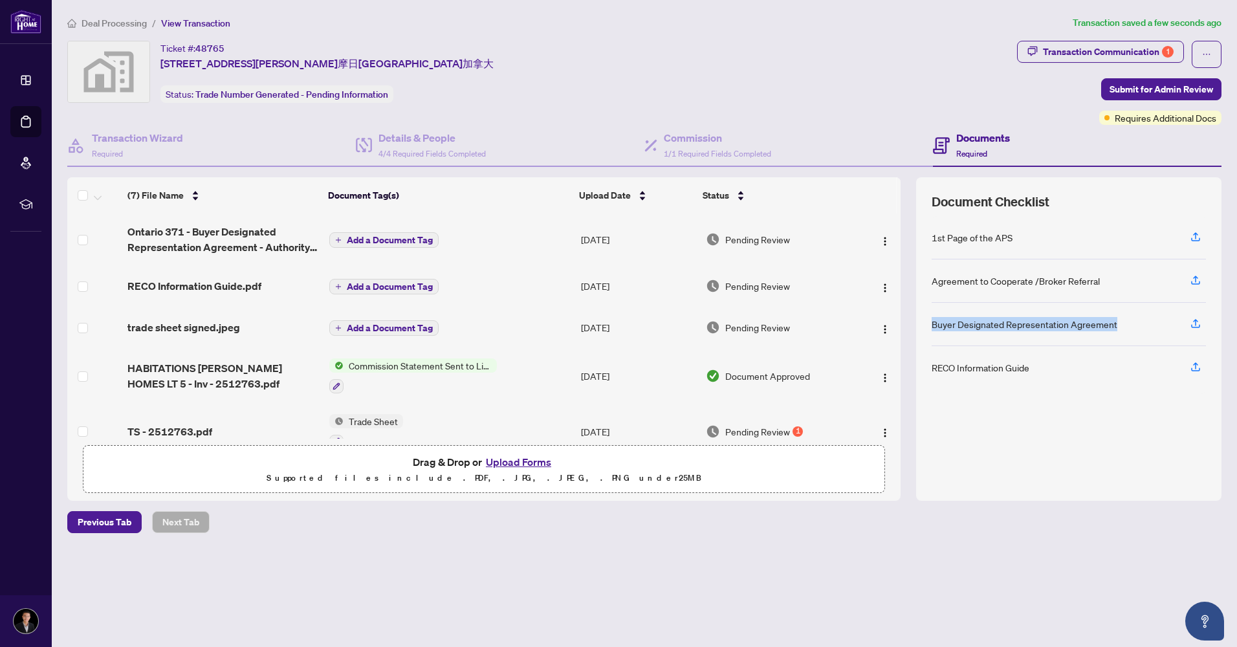
drag, startPoint x: 1125, startPoint y: 325, endPoint x: 928, endPoint y: 327, distance: 197.3
click at [928, 327] on div "Document Checklist 1st Page of the APS Agreement to Cooperate /Broker Referral …" at bounding box center [1068, 338] width 305 height 323
drag, startPoint x: 928, startPoint y: 327, endPoint x: 978, endPoint y: 327, distance: 50.5
copy div "Buyer Designated Representation Agreement"
click at [395, 239] on span "Add a Document Tag" at bounding box center [390, 239] width 86 height 9
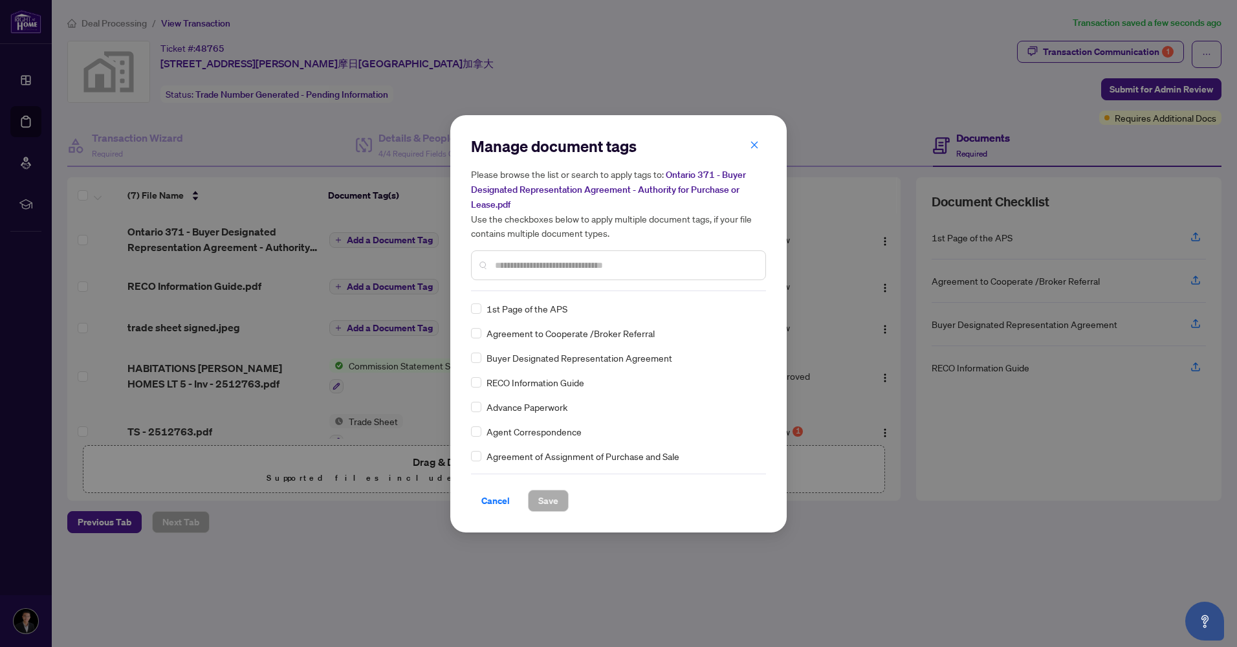
click at [505, 263] on input "text" at bounding box center [625, 265] width 260 height 14
paste input "**********"
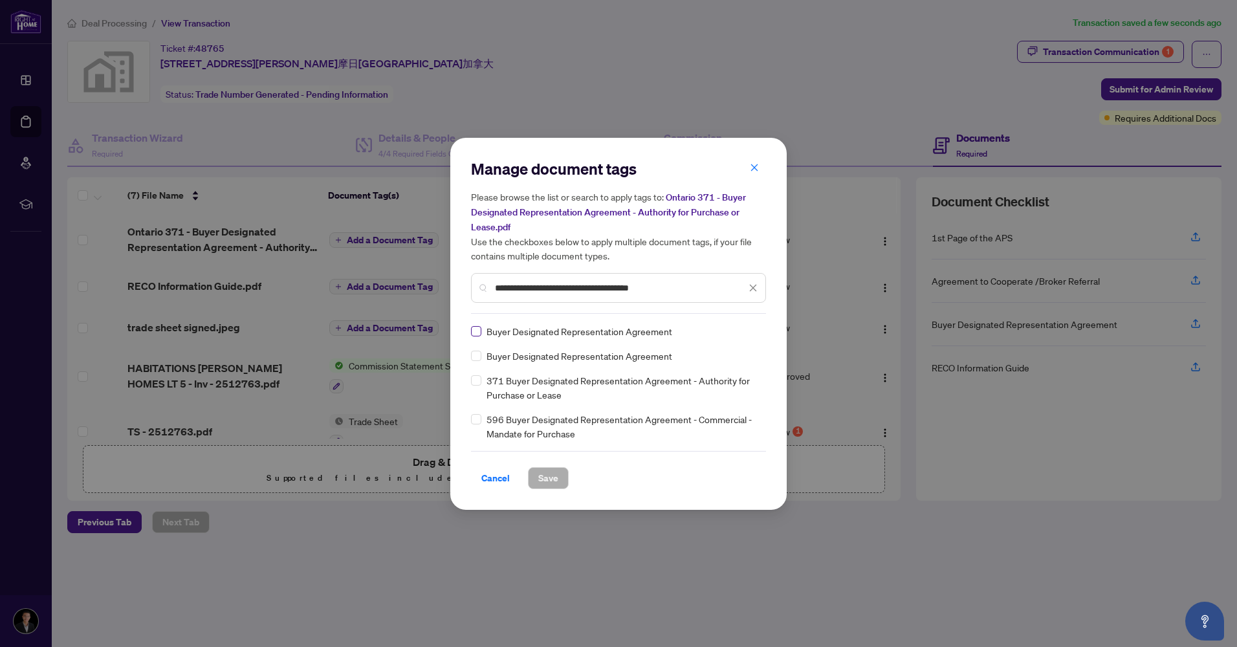
type input "**********"
click at [480, 335] on label at bounding box center [476, 331] width 10 height 14
click at [552, 475] on span "Save" at bounding box center [548, 478] width 20 height 21
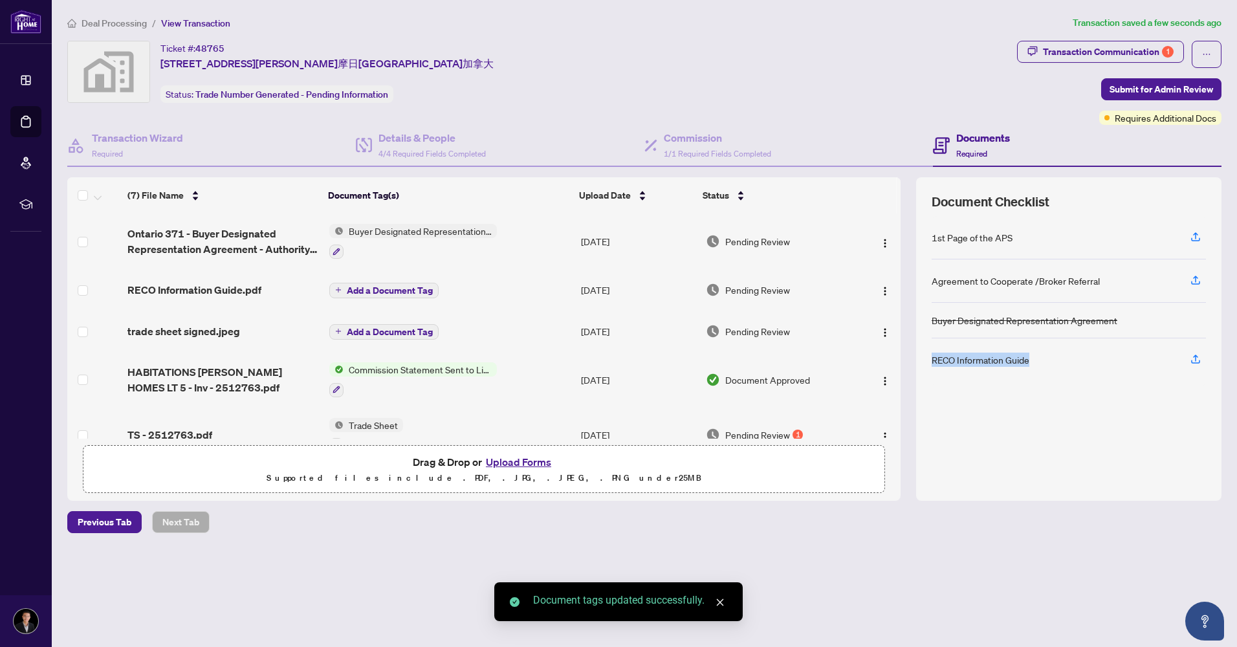
drag, startPoint x: 1046, startPoint y: 361, endPoint x: 921, endPoint y: 361, distance: 124.9
click at [921, 361] on div "Document Checklist 1st Page of the APS Agreement to Cooperate /Broker Referral …" at bounding box center [1068, 338] width 305 height 323
drag, startPoint x: 921, startPoint y: 361, endPoint x: 950, endPoint y: 364, distance: 28.6
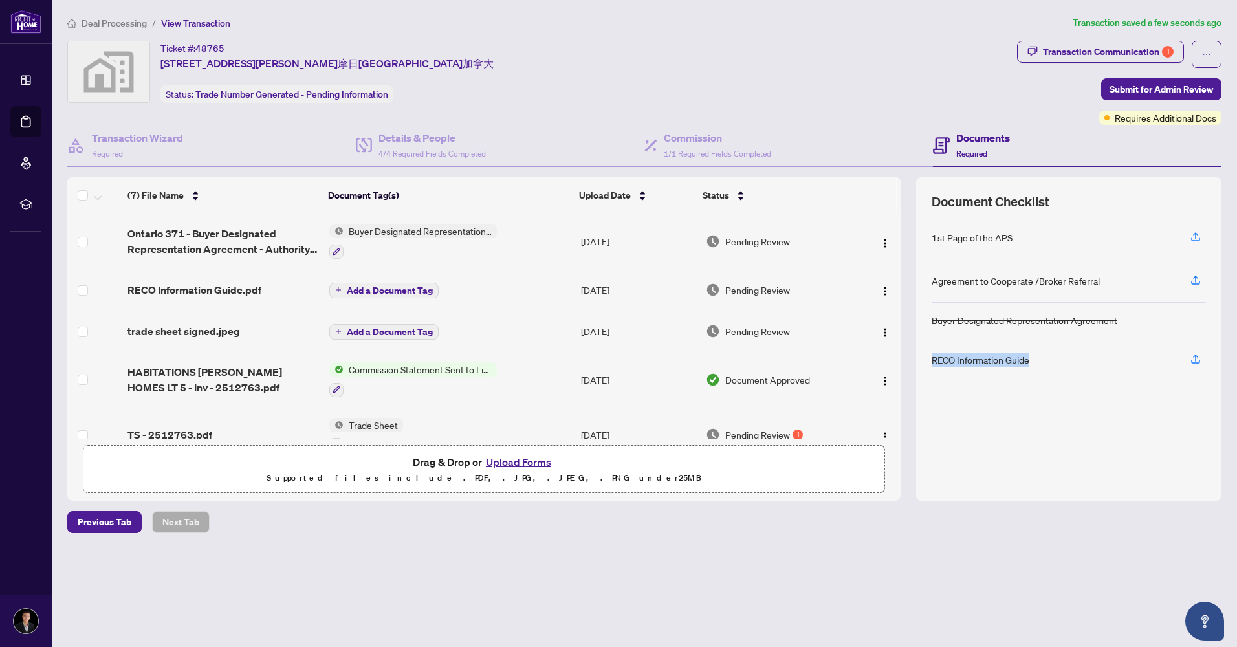
copy div "RECO Information Guide"
click at [375, 289] on span "Add a Document Tag" at bounding box center [390, 290] width 86 height 9
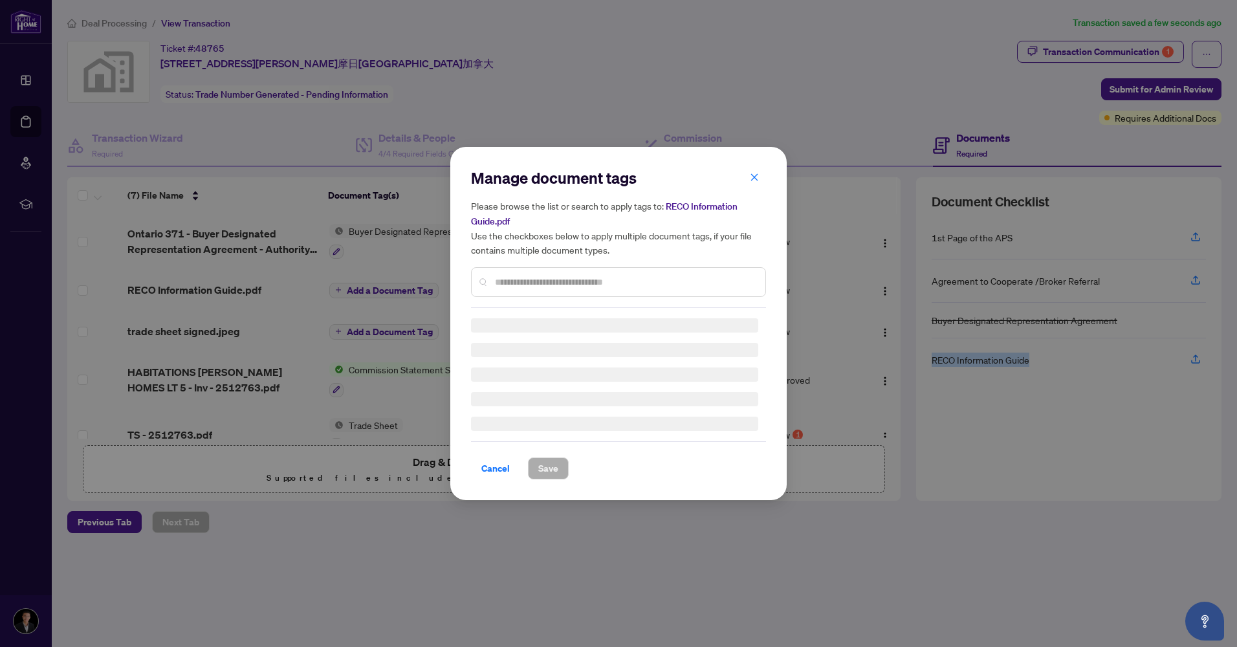
click at [503, 286] on div "Manage document tags Please browse the list or search to apply tags to: RECO In…" at bounding box center [618, 324] width 295 height 312
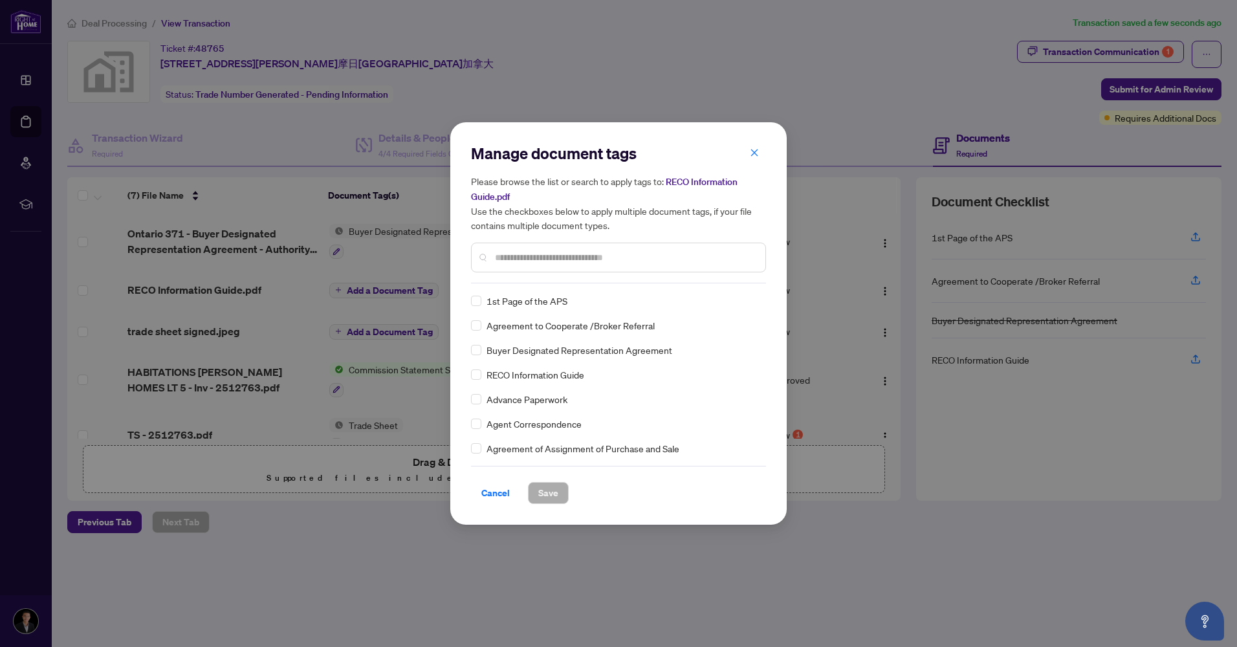
click at [519, 254] on input "text" at bounding box center [625, 257] width 260 height 14
paste input "**********"
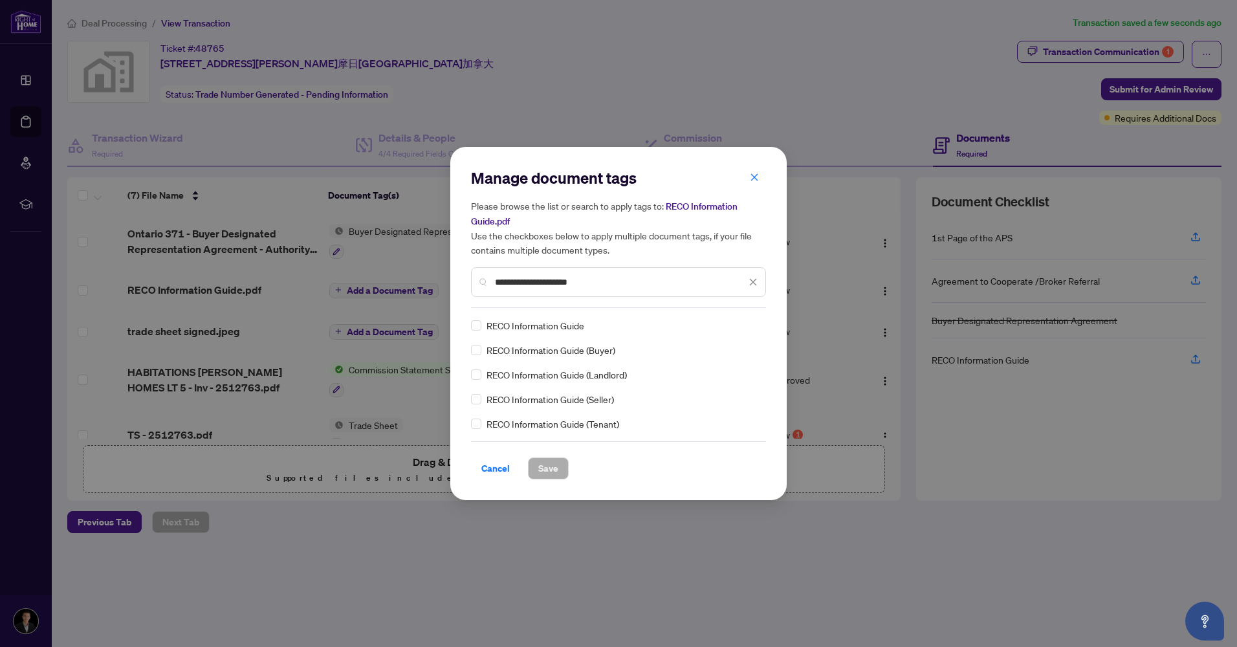
type input "**********"
click at [551, 468] on span "Save" at bounding box center [548, 468] width 20 height 21
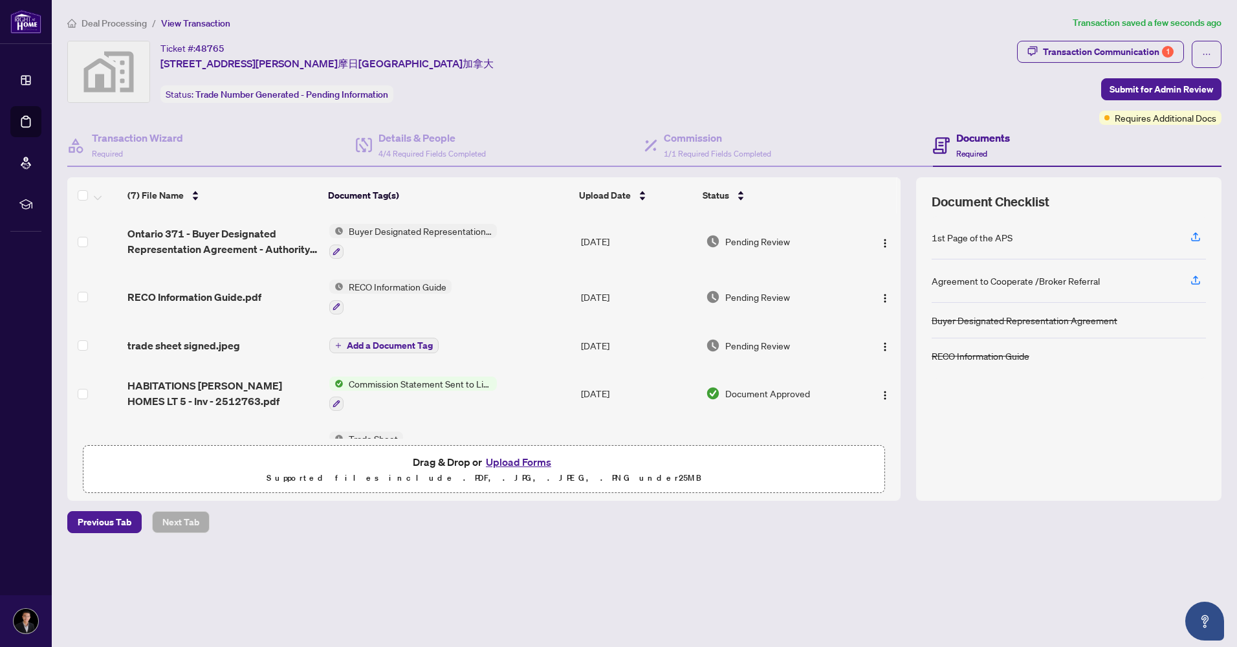
click at [373, 345] on span "Add a Document Tag" at bounding box center [390, 345] width 86 height 9
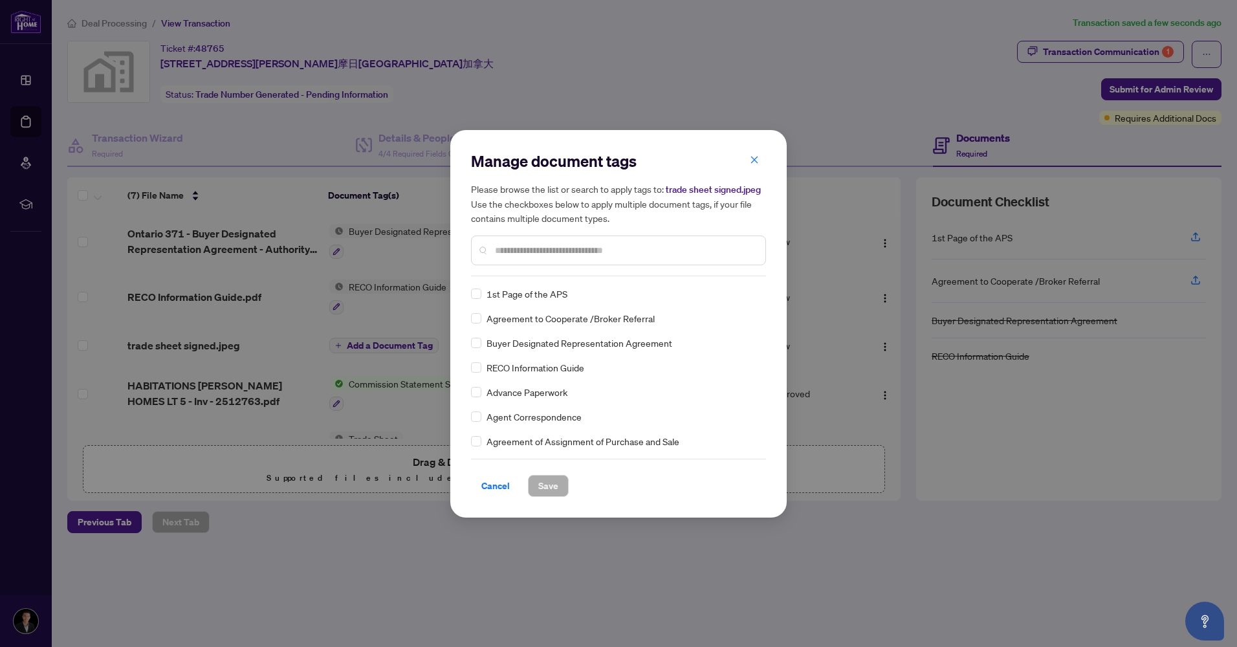
click at [516, 256] on input "text" at bounding box center [625, 250] width 260 height 14
type input "*****"
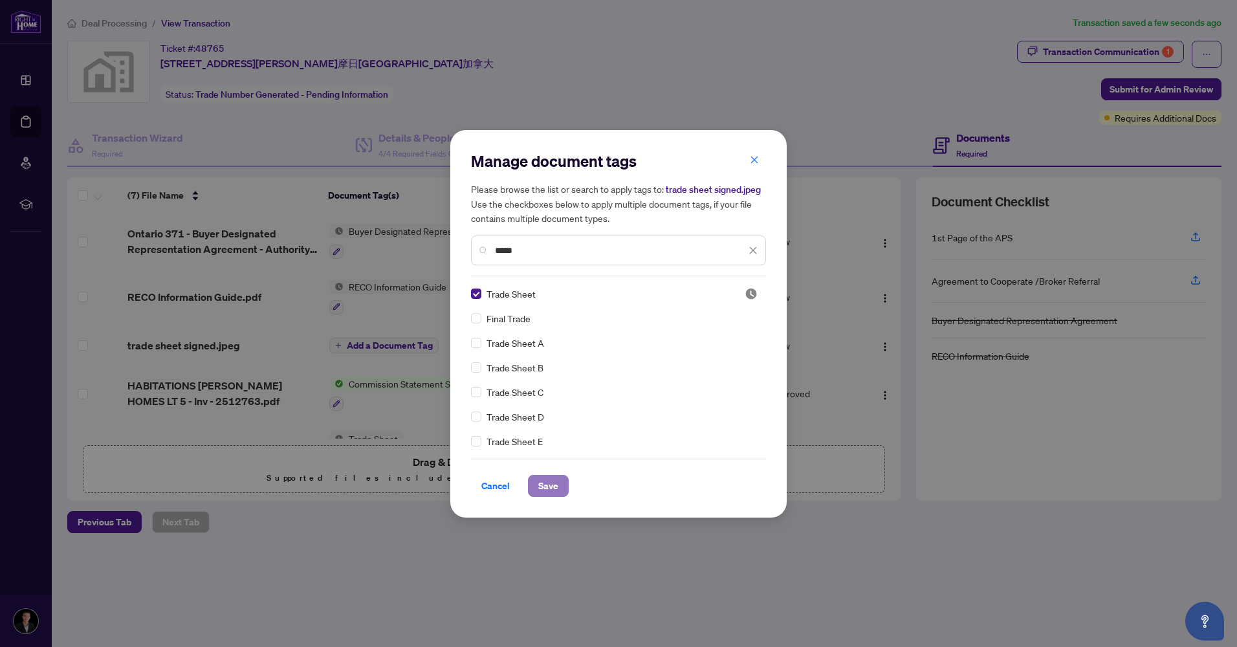
click at [545, 485] on span "Save" at bounding box center [548, 485] width 20 height 21
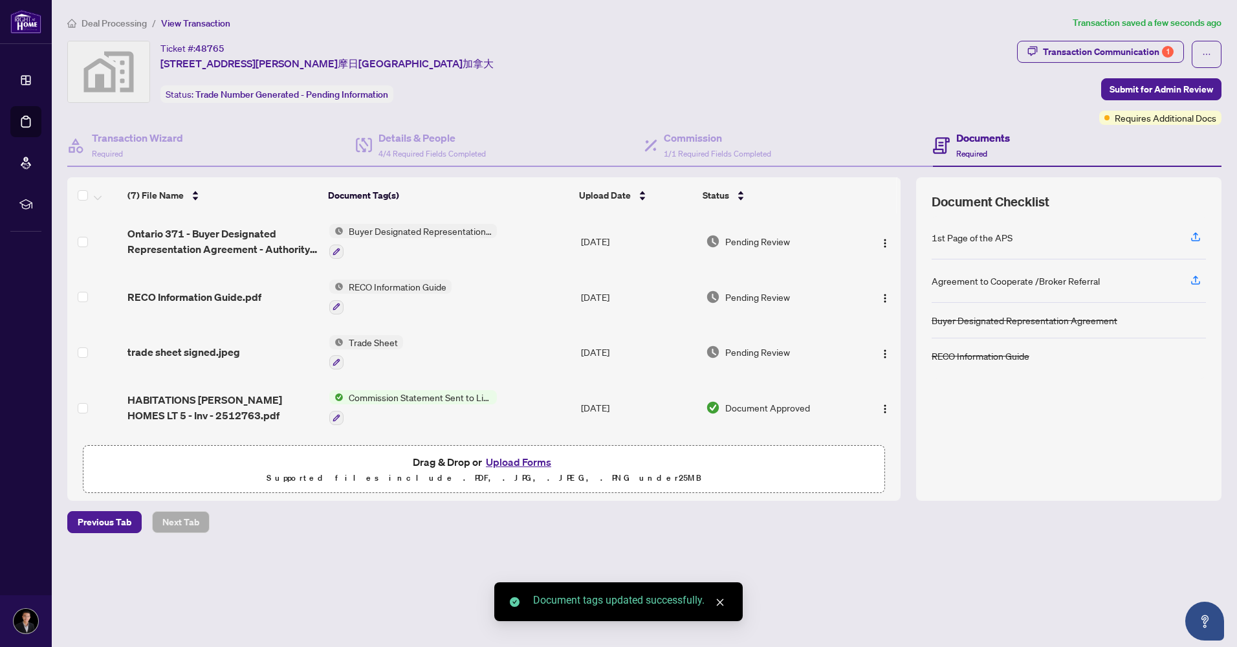
click at [518, 460] on button "Upload Forms" at bounding box center [518, 461] width 73 height 17
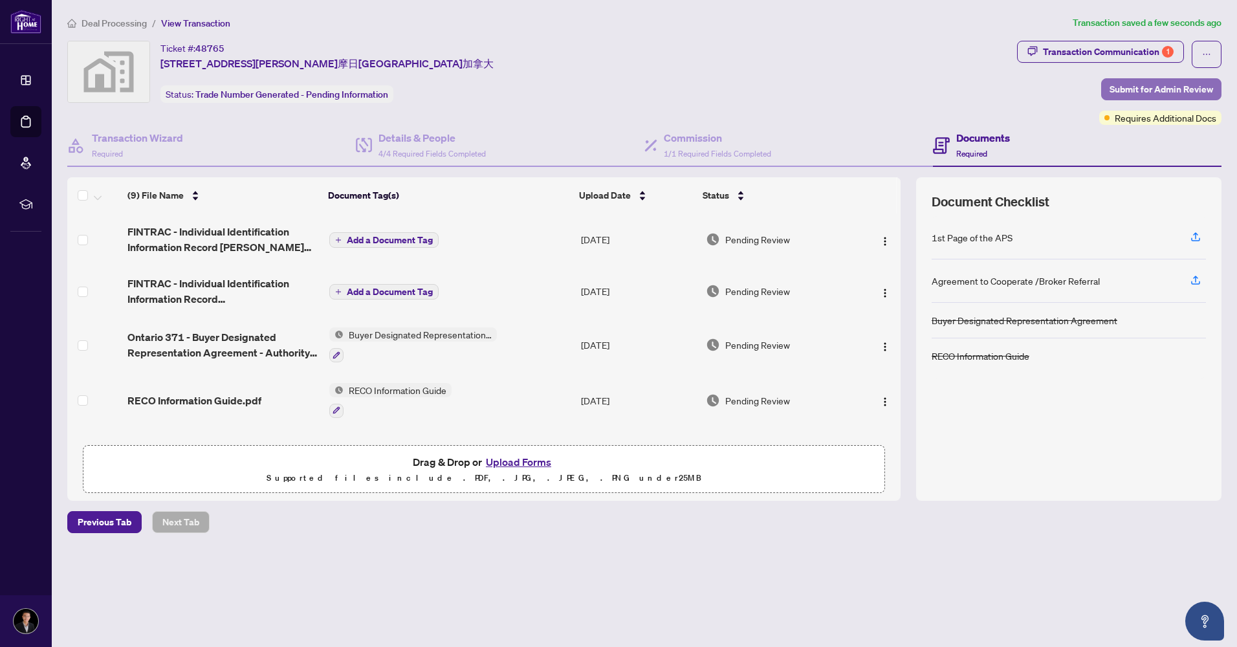
click at [1138, 86] on span "Submit for Admin Review" at bounding box center [1161, 89] width 104 height 21
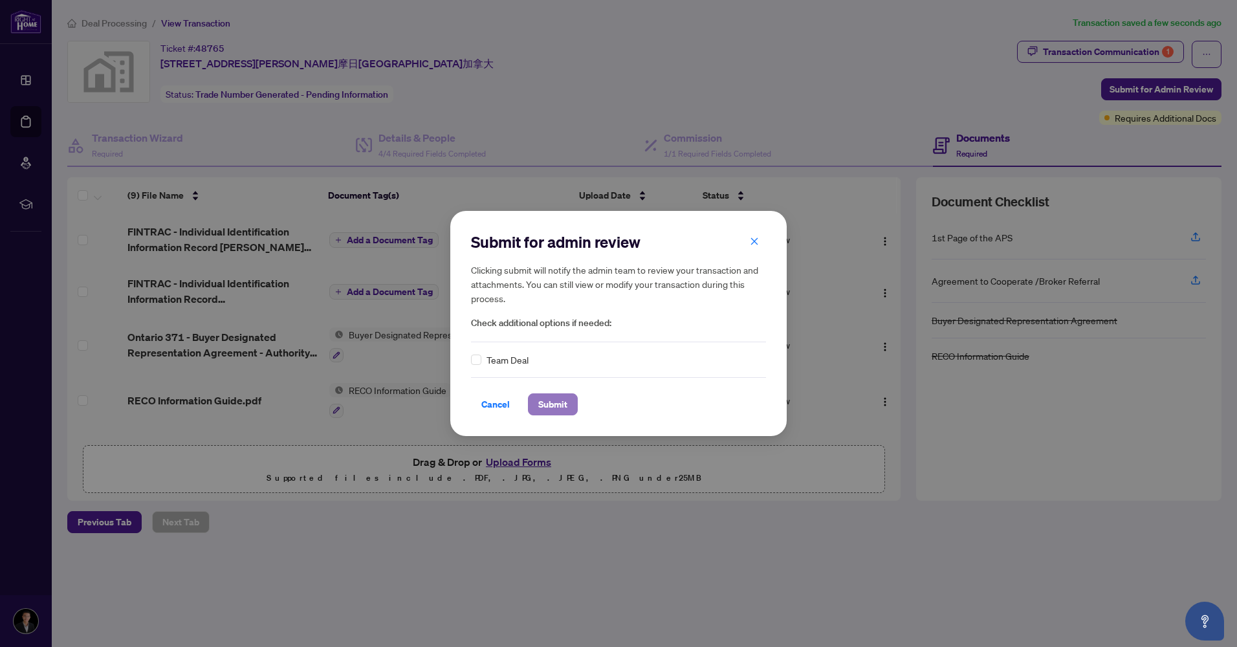
click at [552, 402] on span "Submit" at bounding box center [552, 404] width 29 height 21
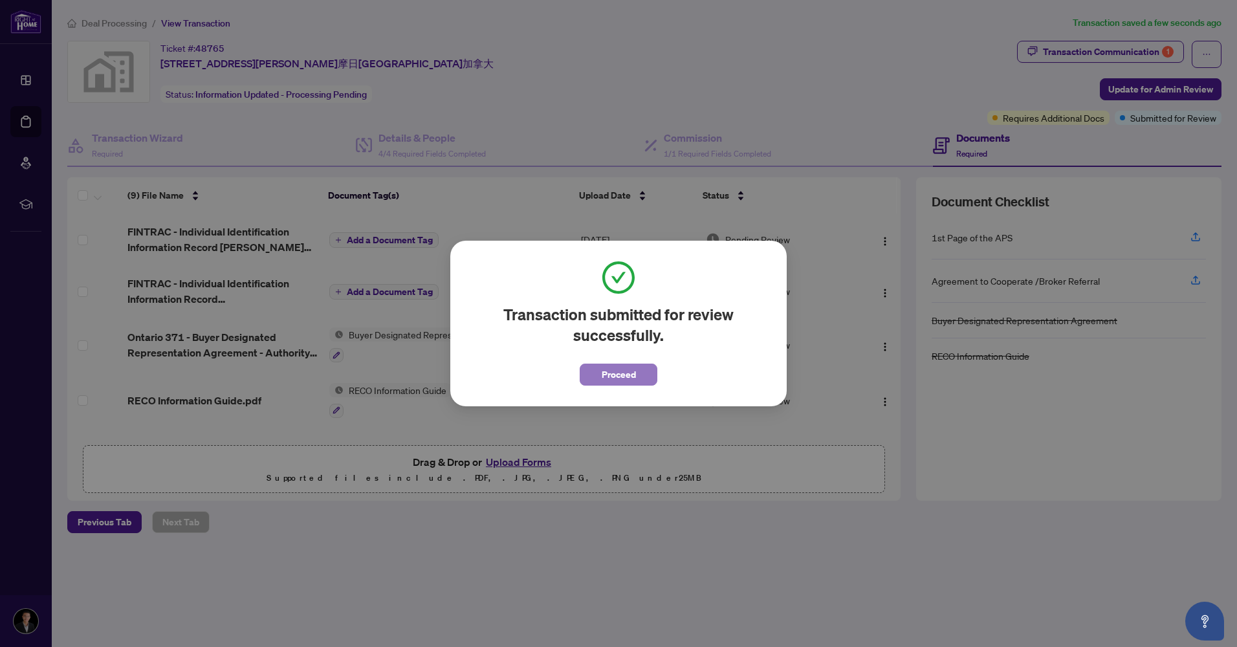
click at [629, 375] on span "Proceed" at bounding box center [619, 374] width 34 height 21
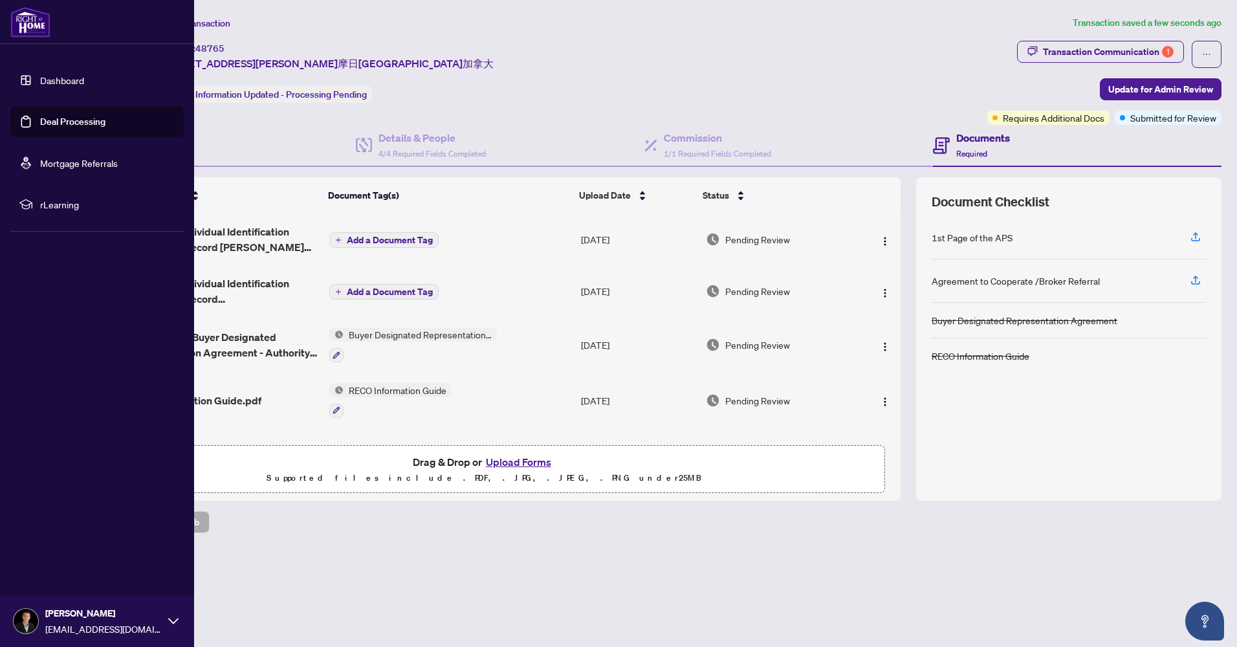
click at [69, 122] on link "Deal Processing" at bounding box center [72, 122] width 65 height 12
